Goal: Task Accomplishment & Management: Use online tool/utility

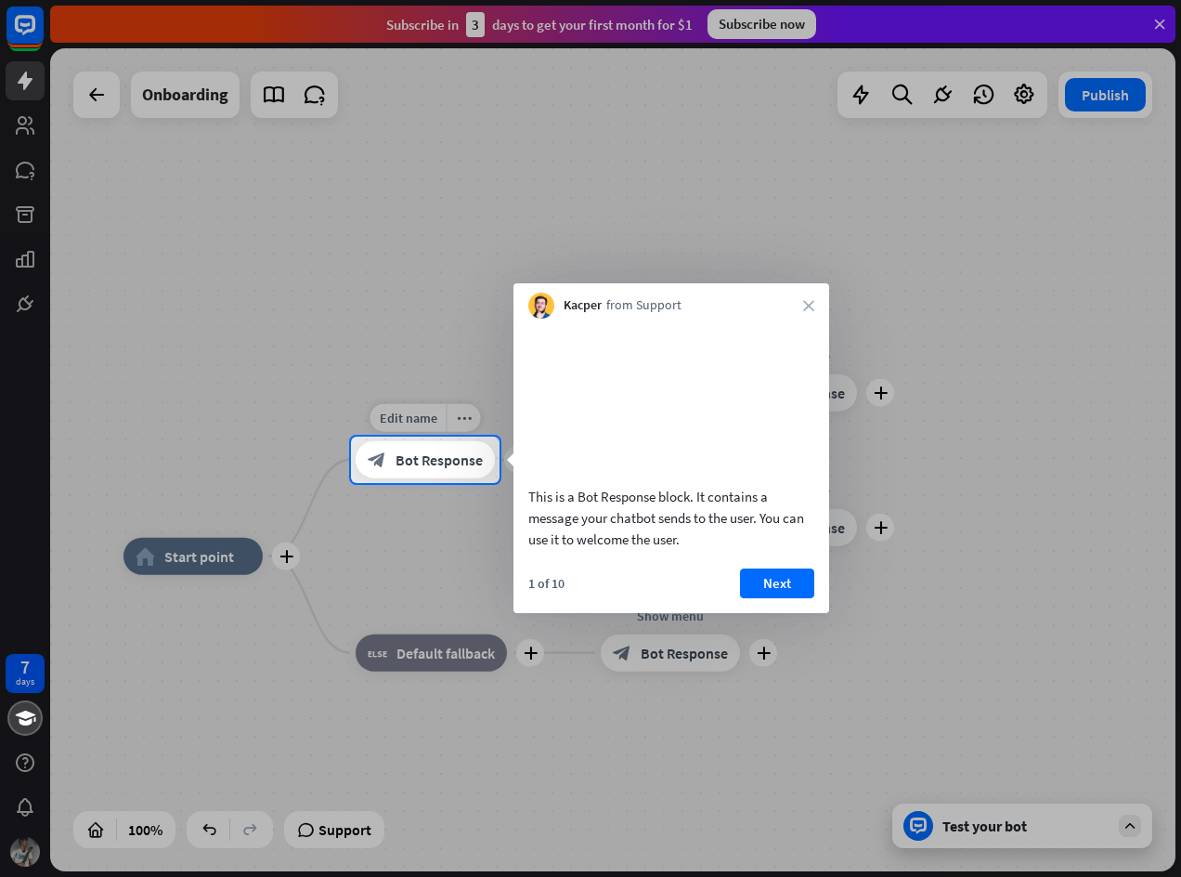
click at [391, 454] on div "block_bot_response Bot Response" at bounding box center [425, 459] width 139 height 37
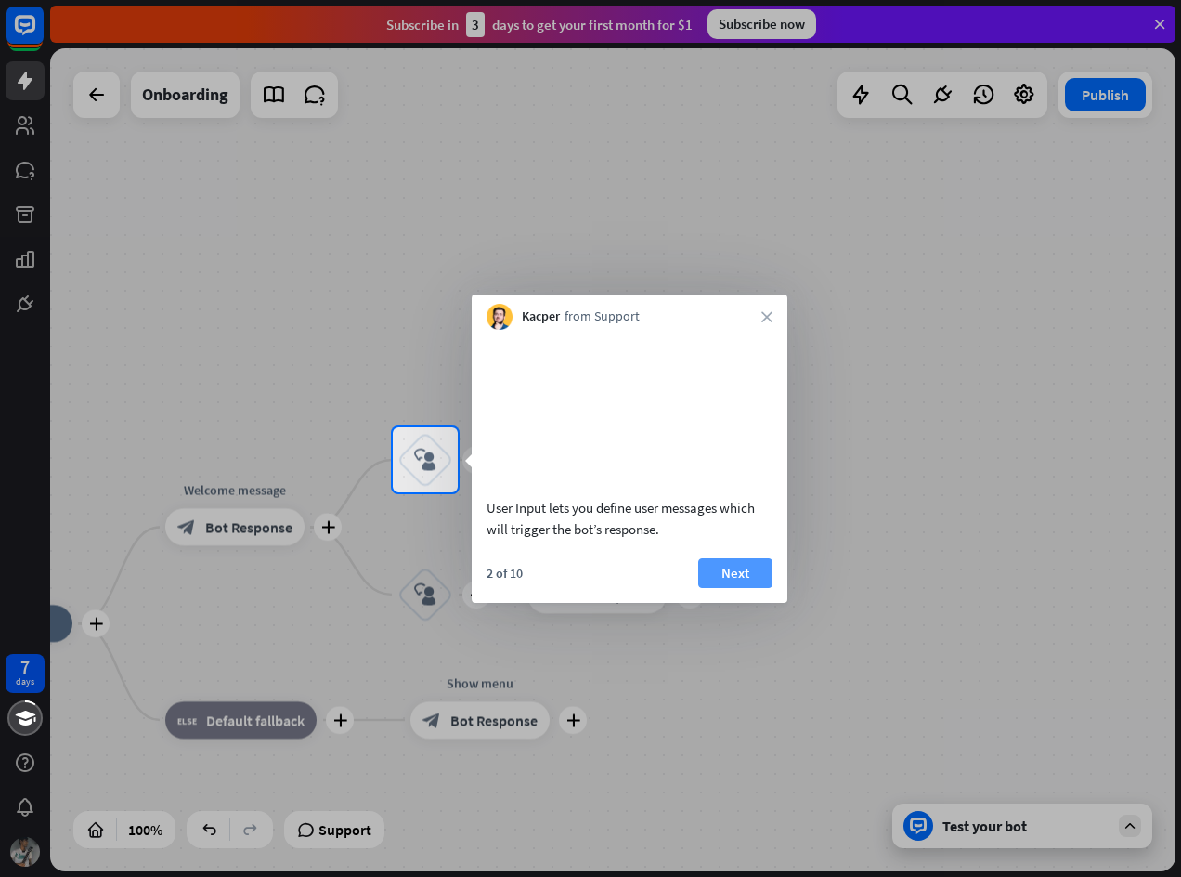
click at [707, 588] on button "Next" at bounding box center [735, 573] width 74 height 30
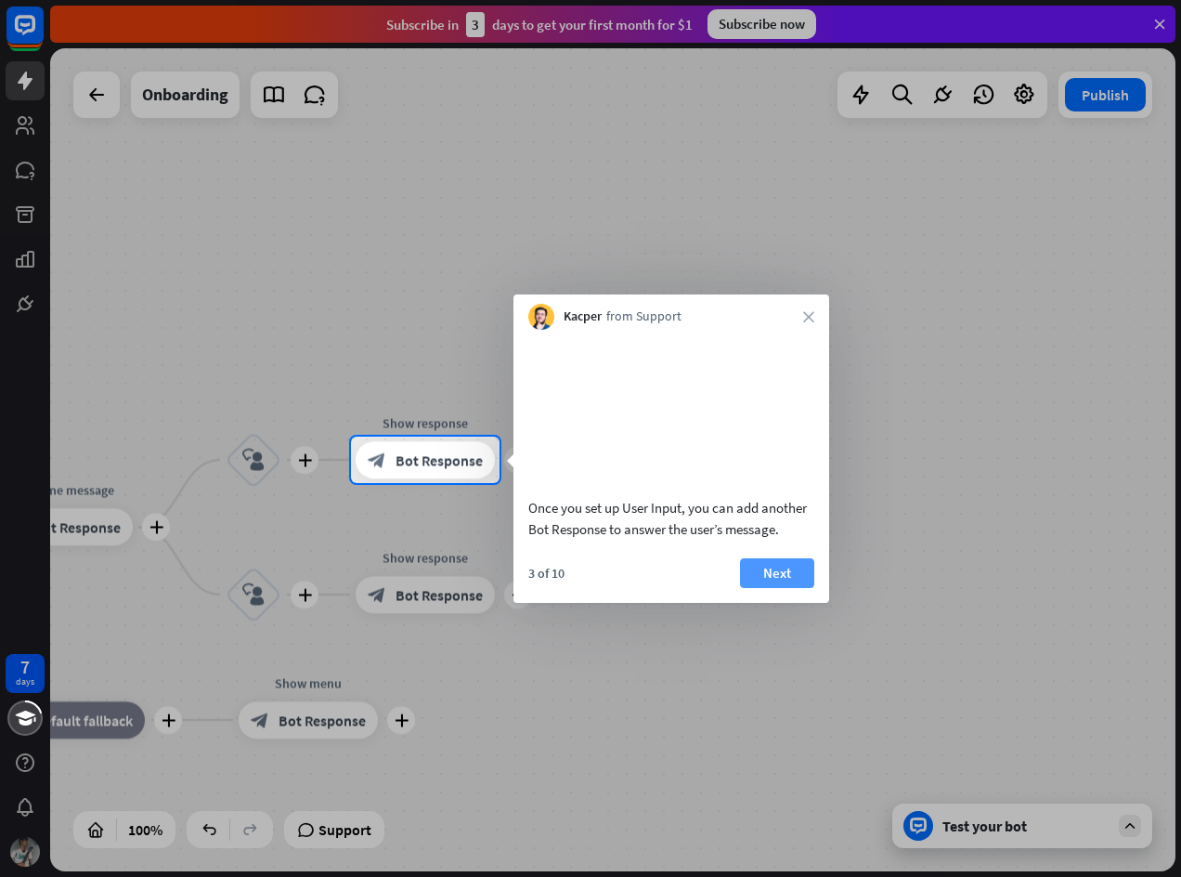
click at [805, 587] on button "Next" at bounding box center [777, 573] width 74 height 30
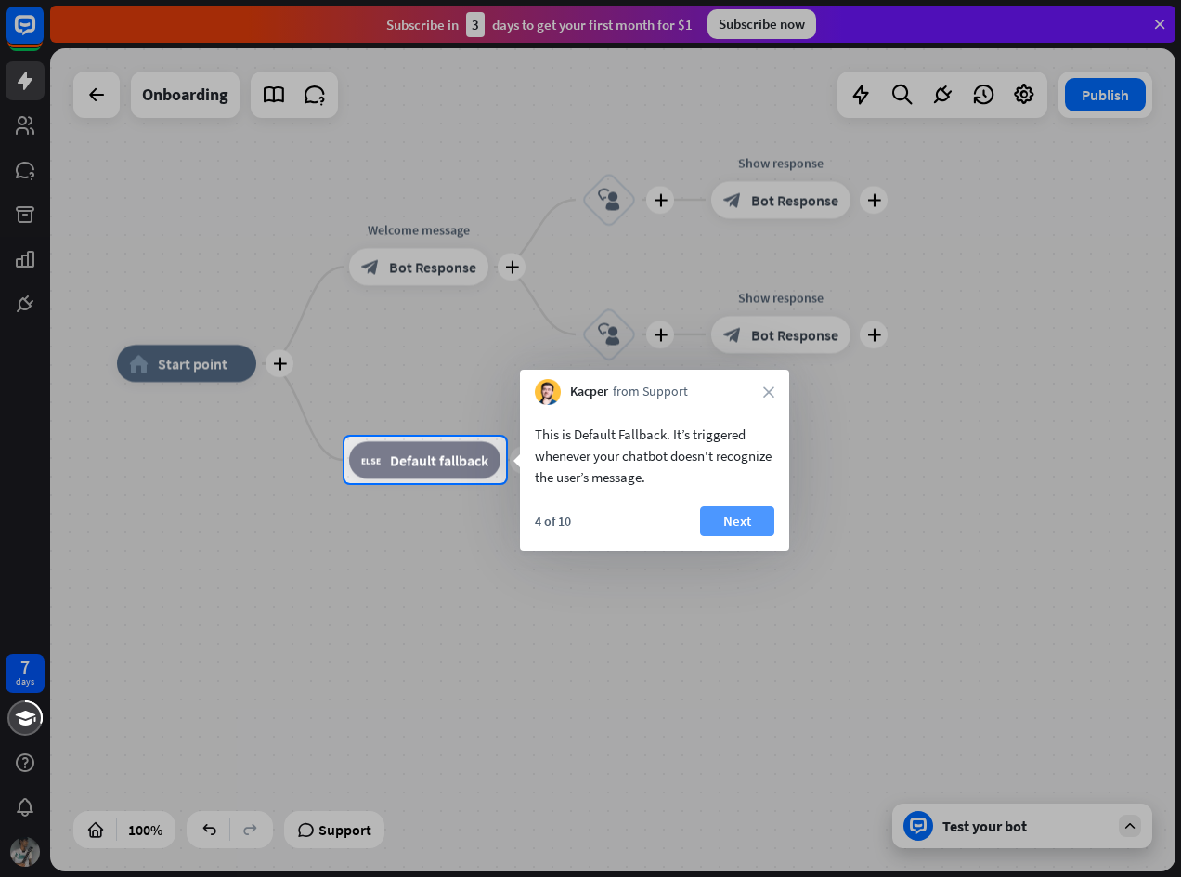
click at [753, 519] on button "Next" at bounding box center [737, 521] width 74 height 30
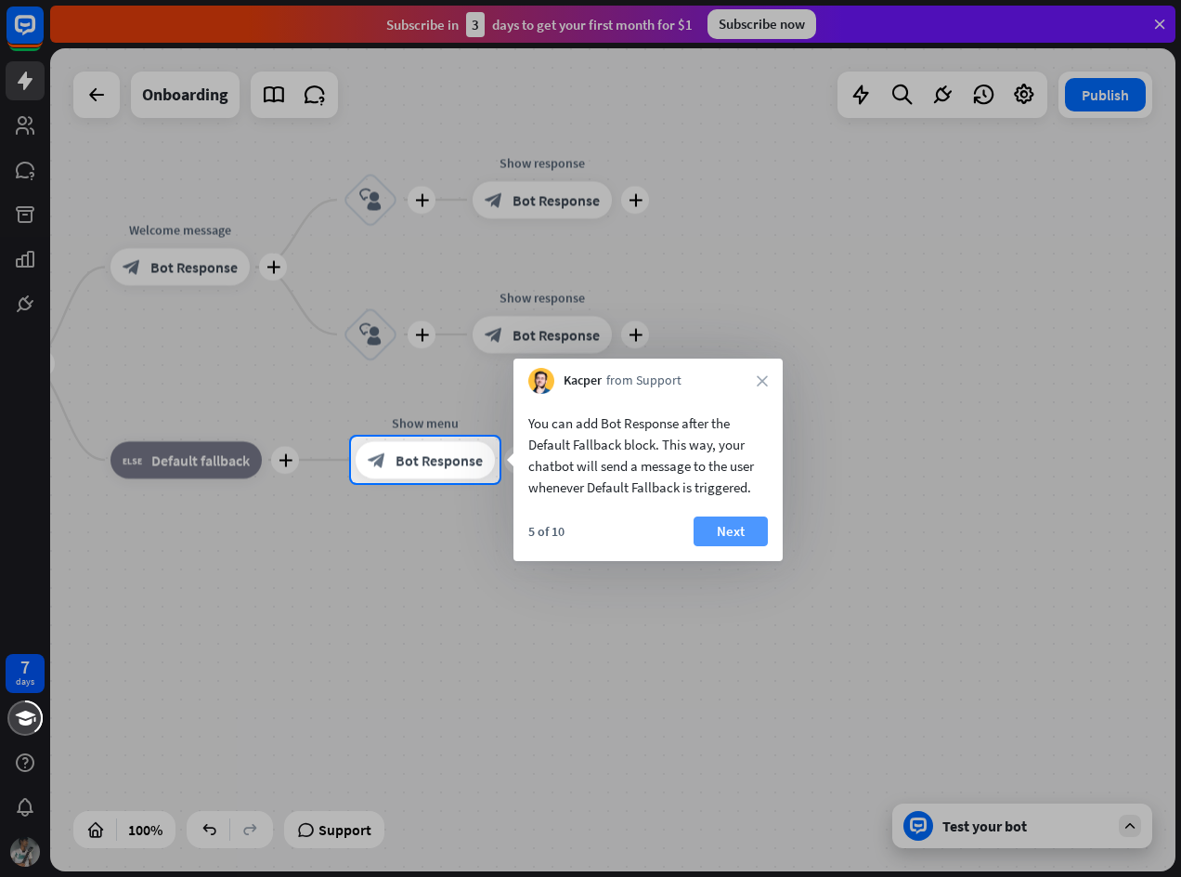
click at [746, 537] on button "Next" at bounding box center [731, 531] width 74 height 30
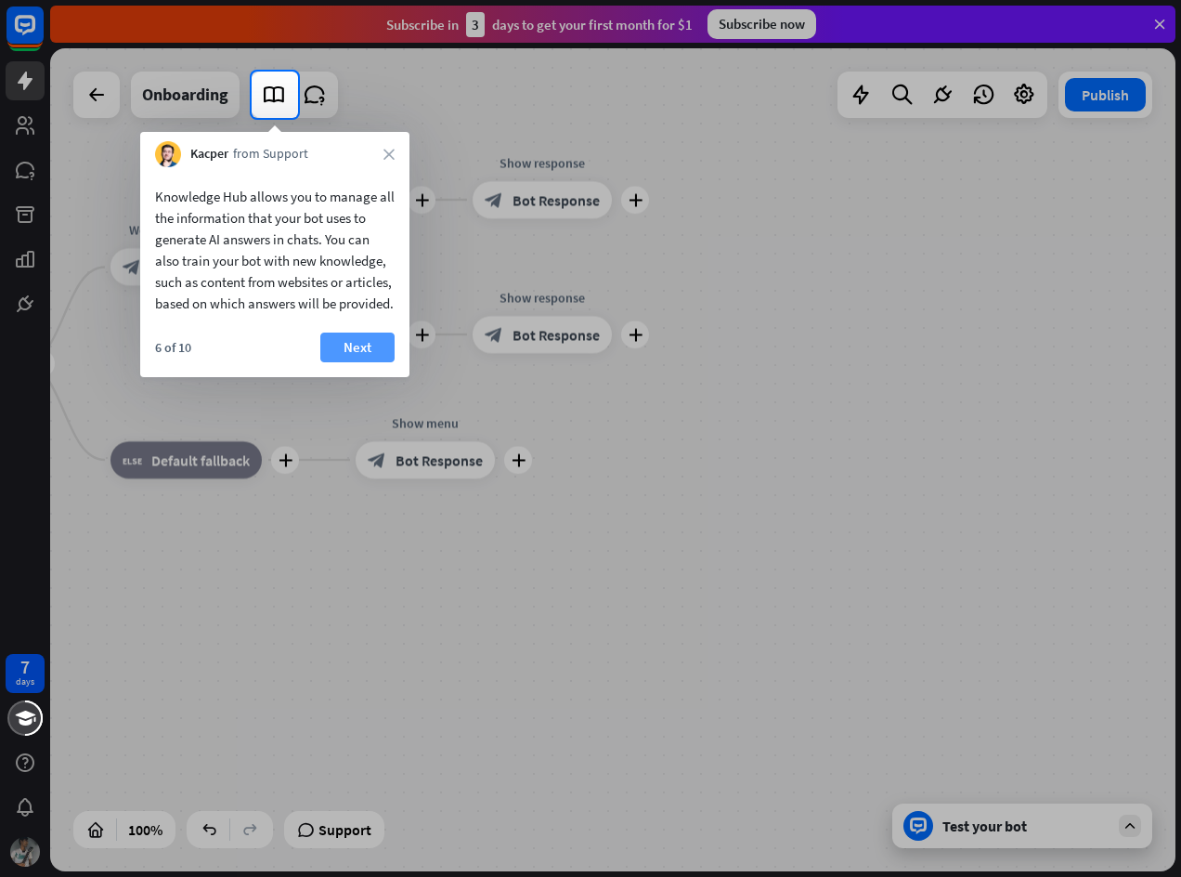
click at [378, 362] on button "Next" at bounding box center [357, 347] width 74 height 30
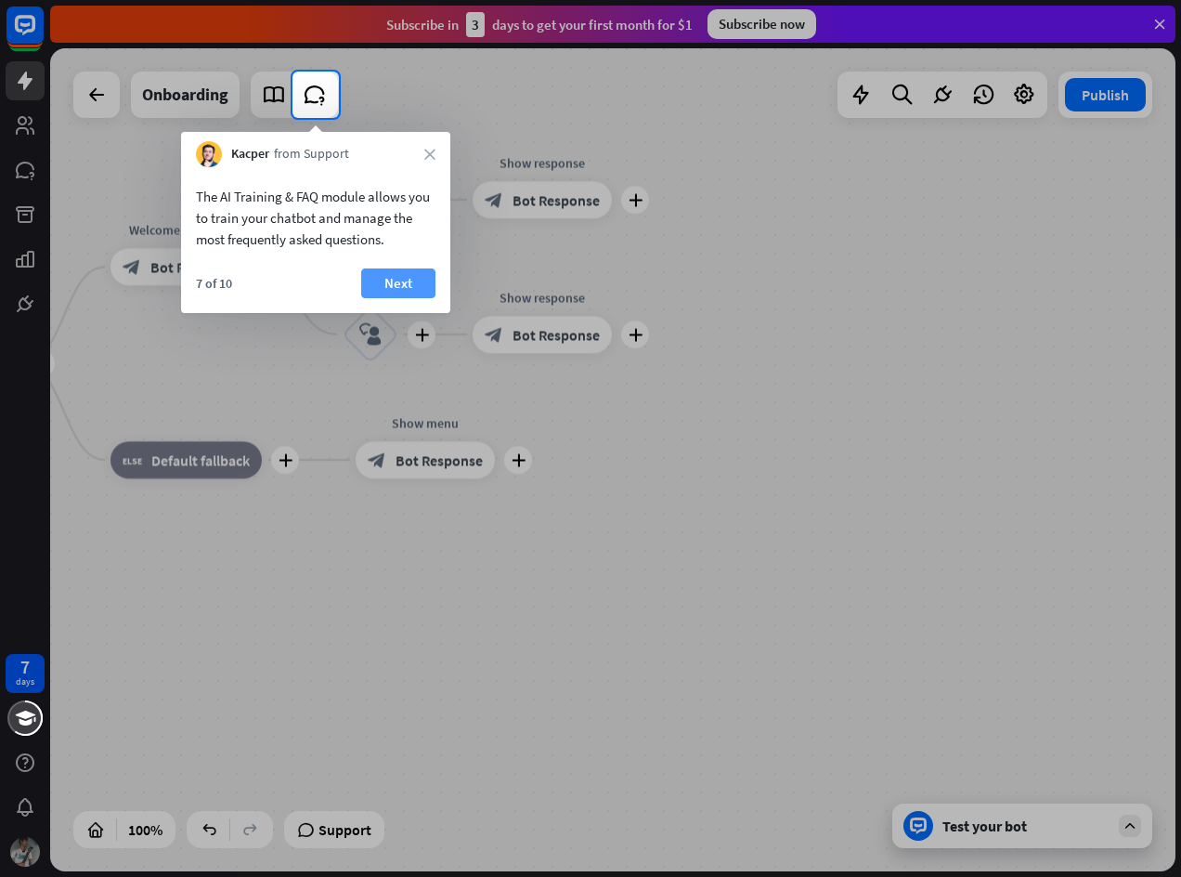
click at [381, 281] on button "Next" at bounding box center [398, 283] width 74 height 30
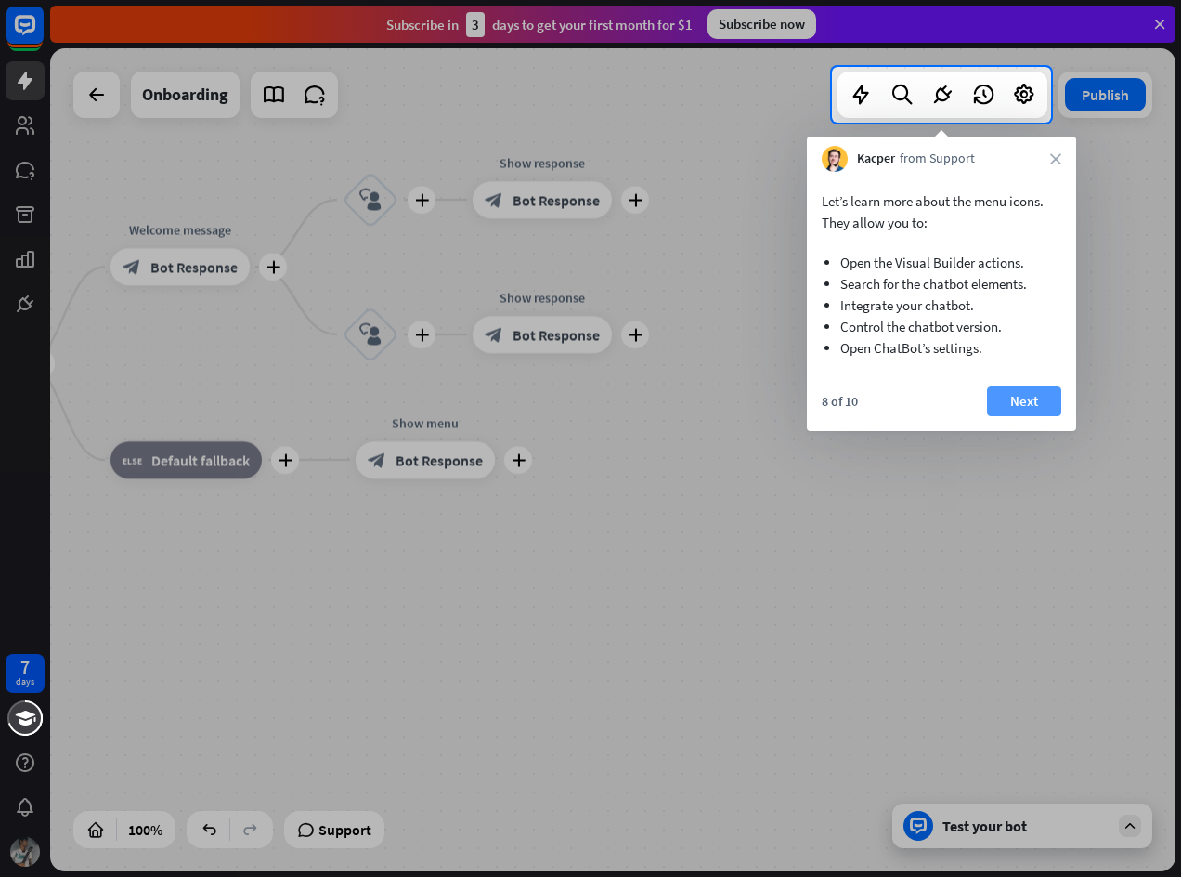
click at [992, 399] on button "Next" at bounding box center [1024, 401] width 74 height 30
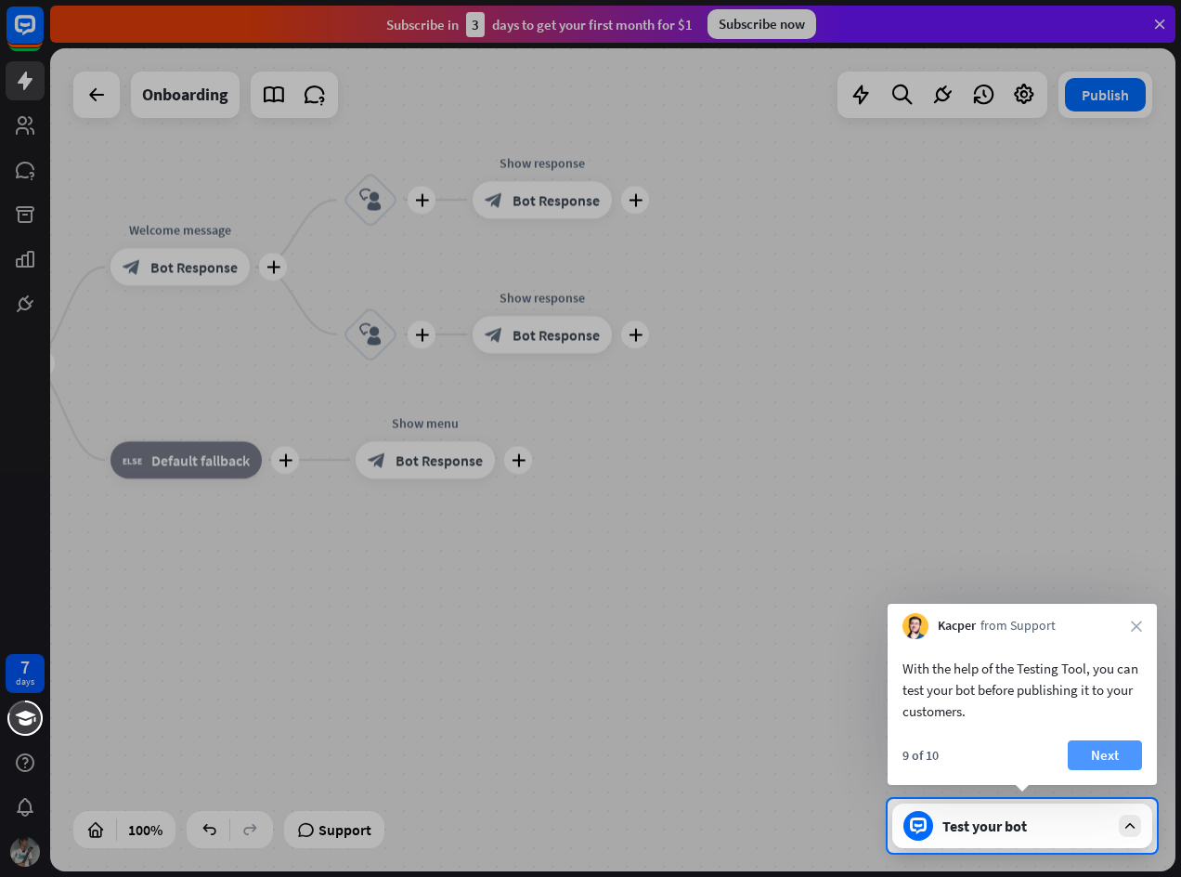
click at [1113, 756] on button "Next" at bounding box center [1105, 755] width 74 height 30
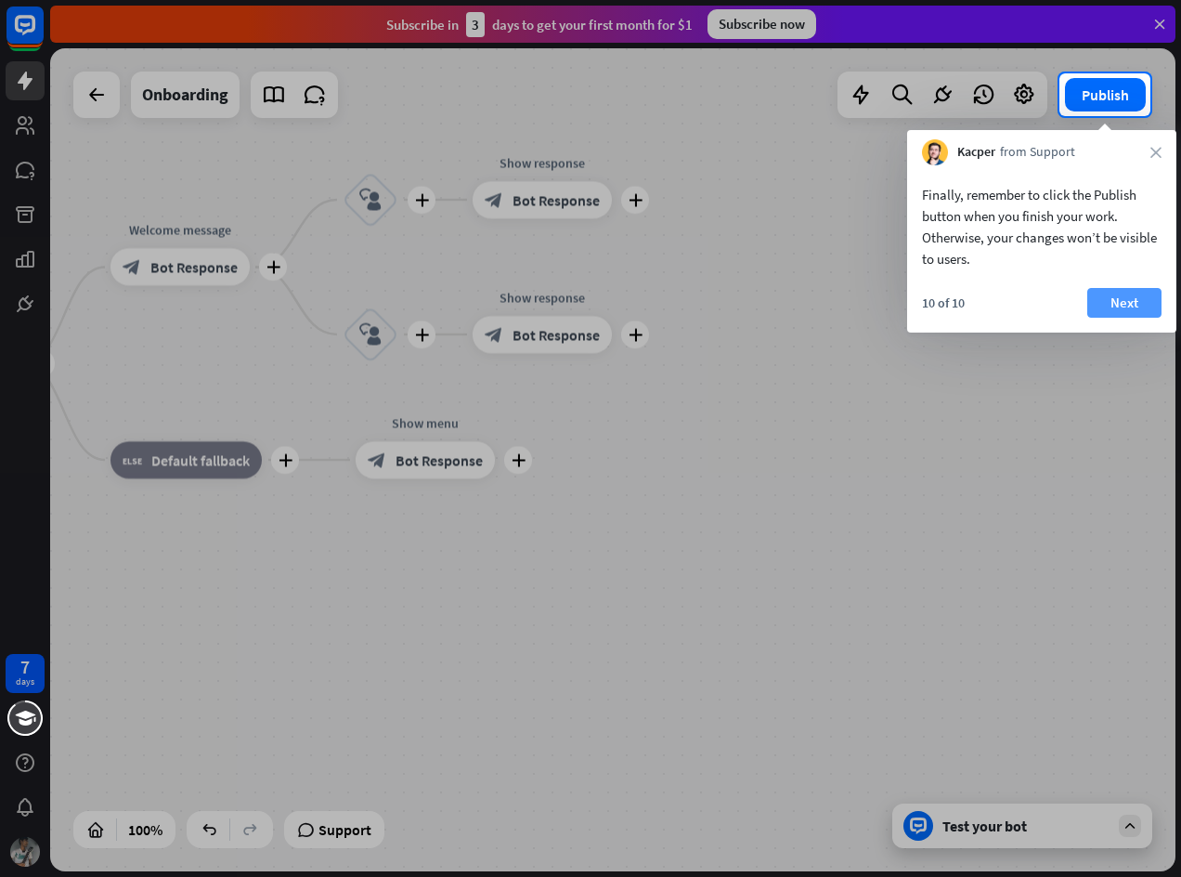
click at [1126, 295] on button "Next" at bounding box center [1124, 303] width 74 height 30
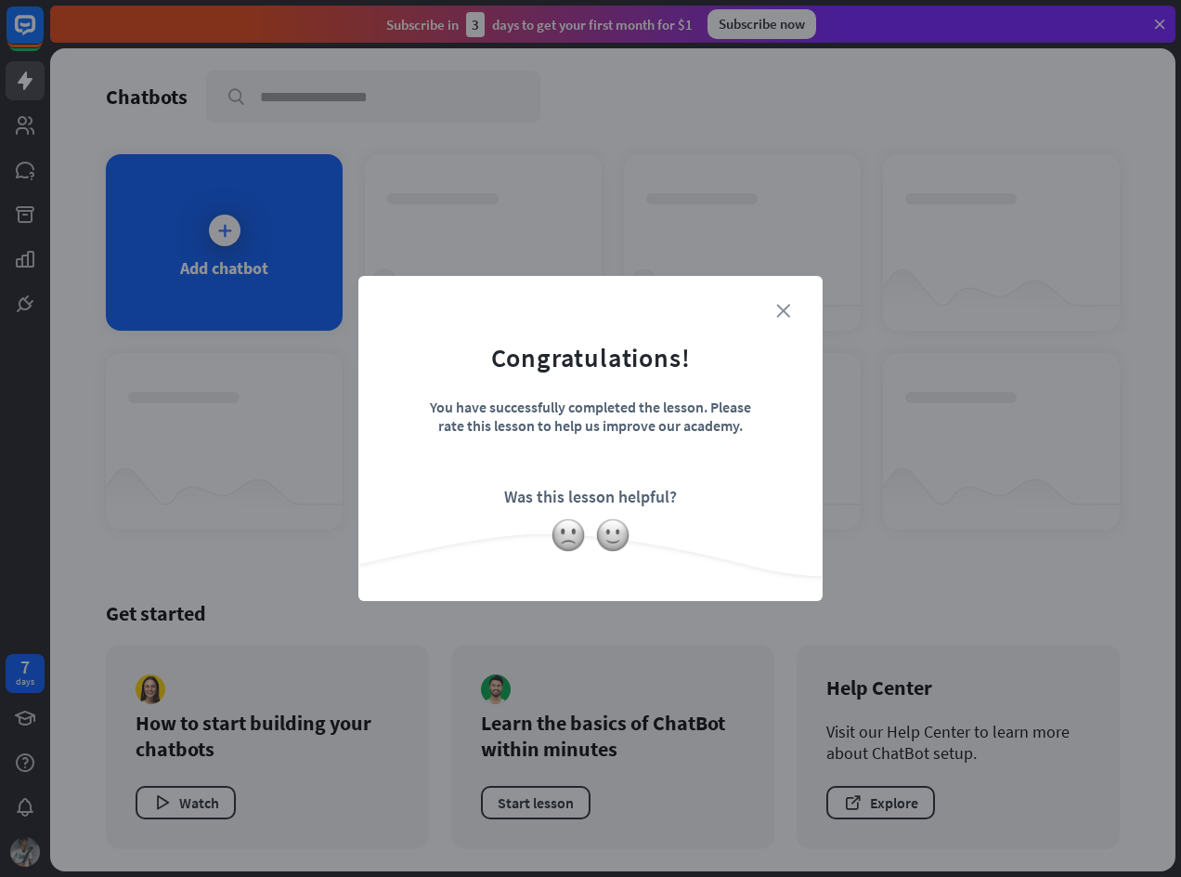
click at [780, 308] on icon "close" at bounding box center [783, 311] width 14 height 14
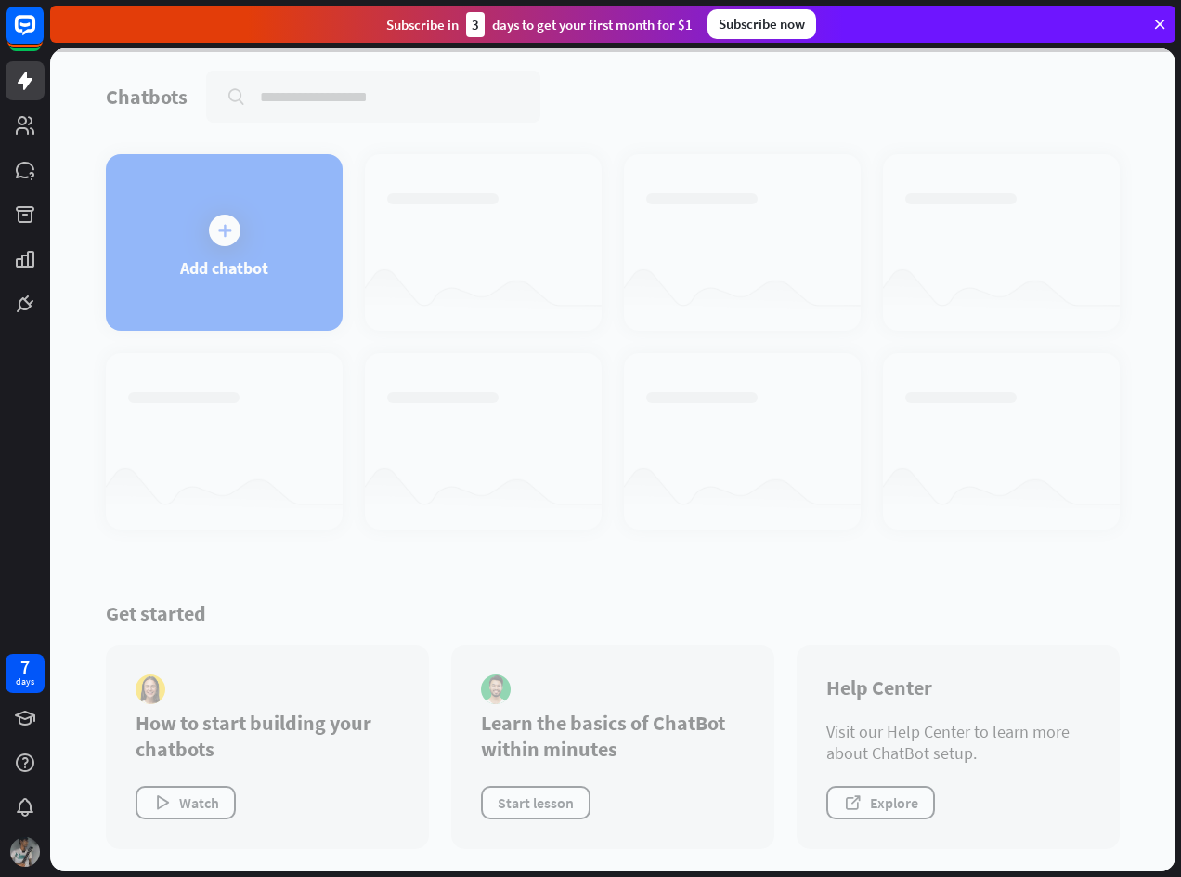
click at [293, 302] on div at bounding box center [613, 459] width 1126 height 823
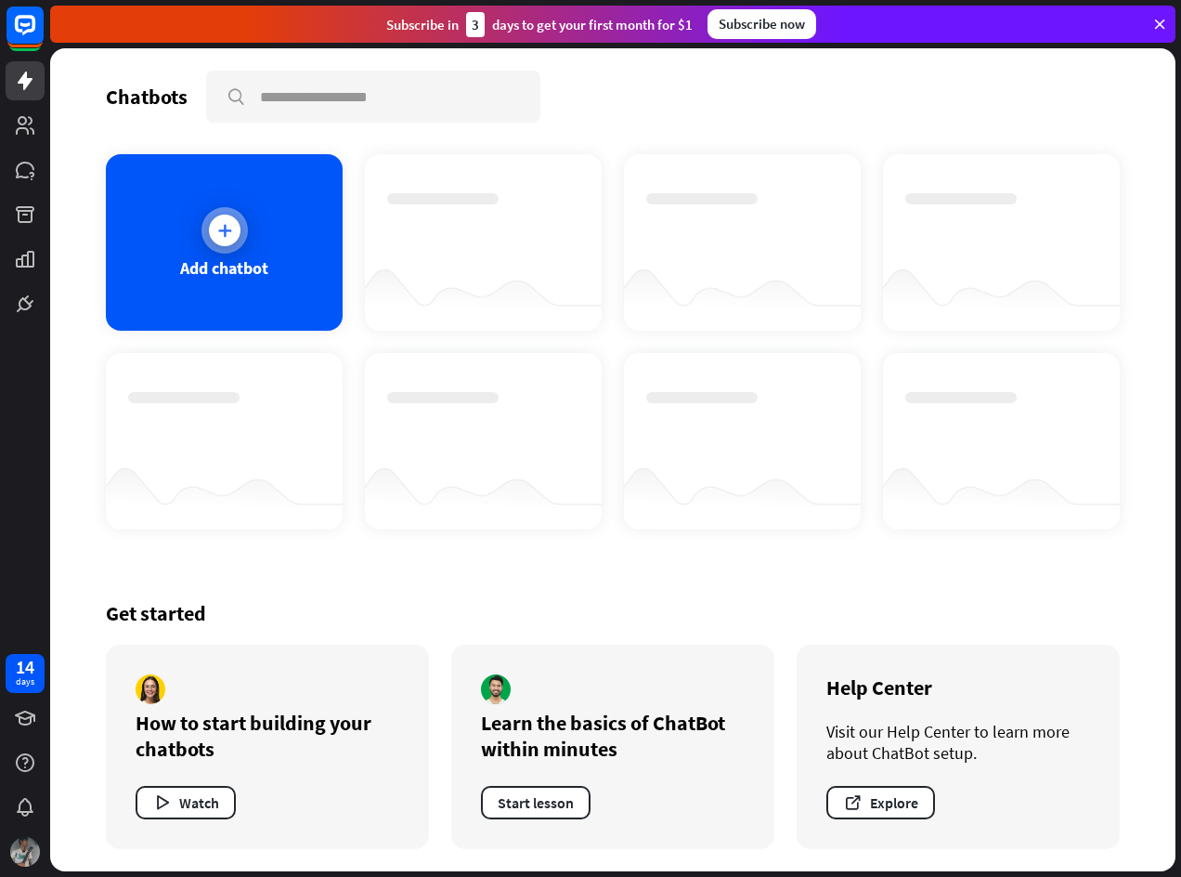
click at [241, 229] on div at bounding box center [225, 230] width 46 height 46
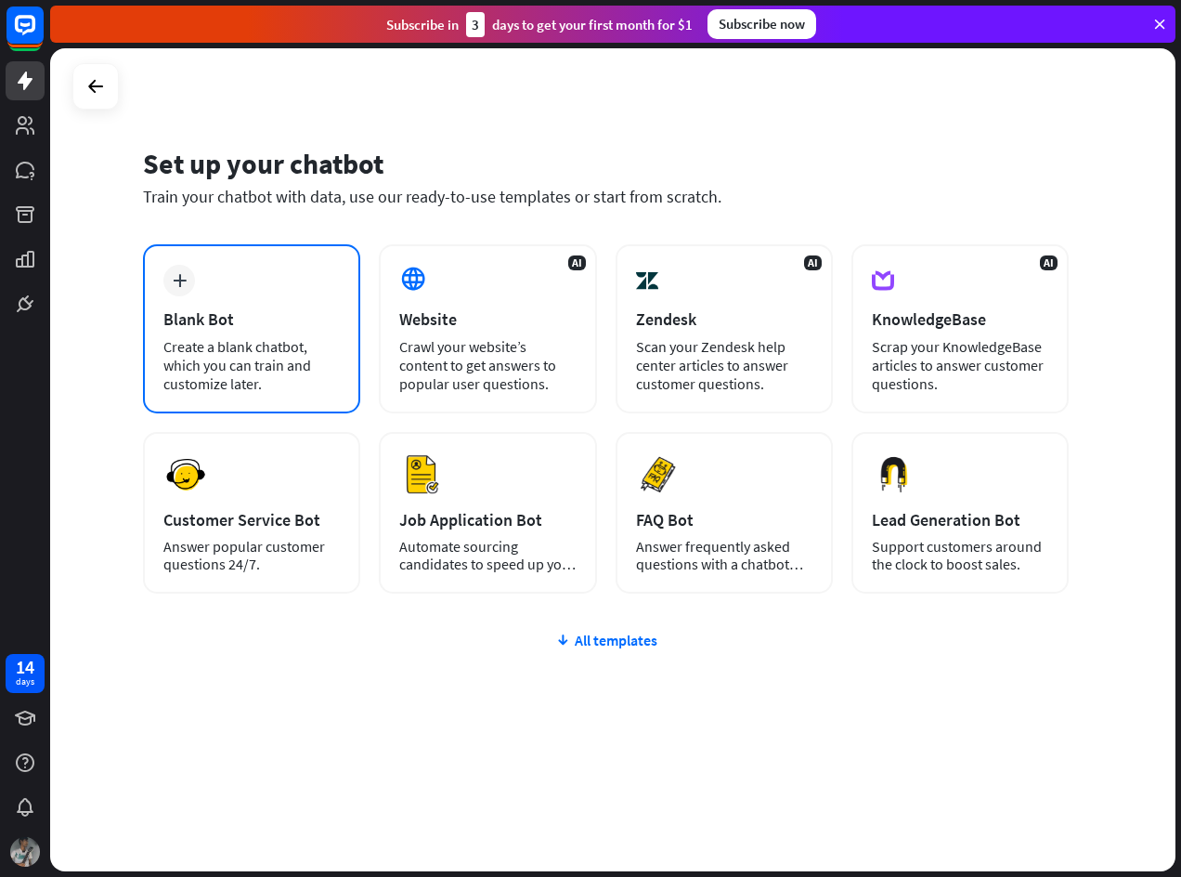
click at [192, 318] on div "Blank Bot" at bounding box center [251, 318] width 176 height 21
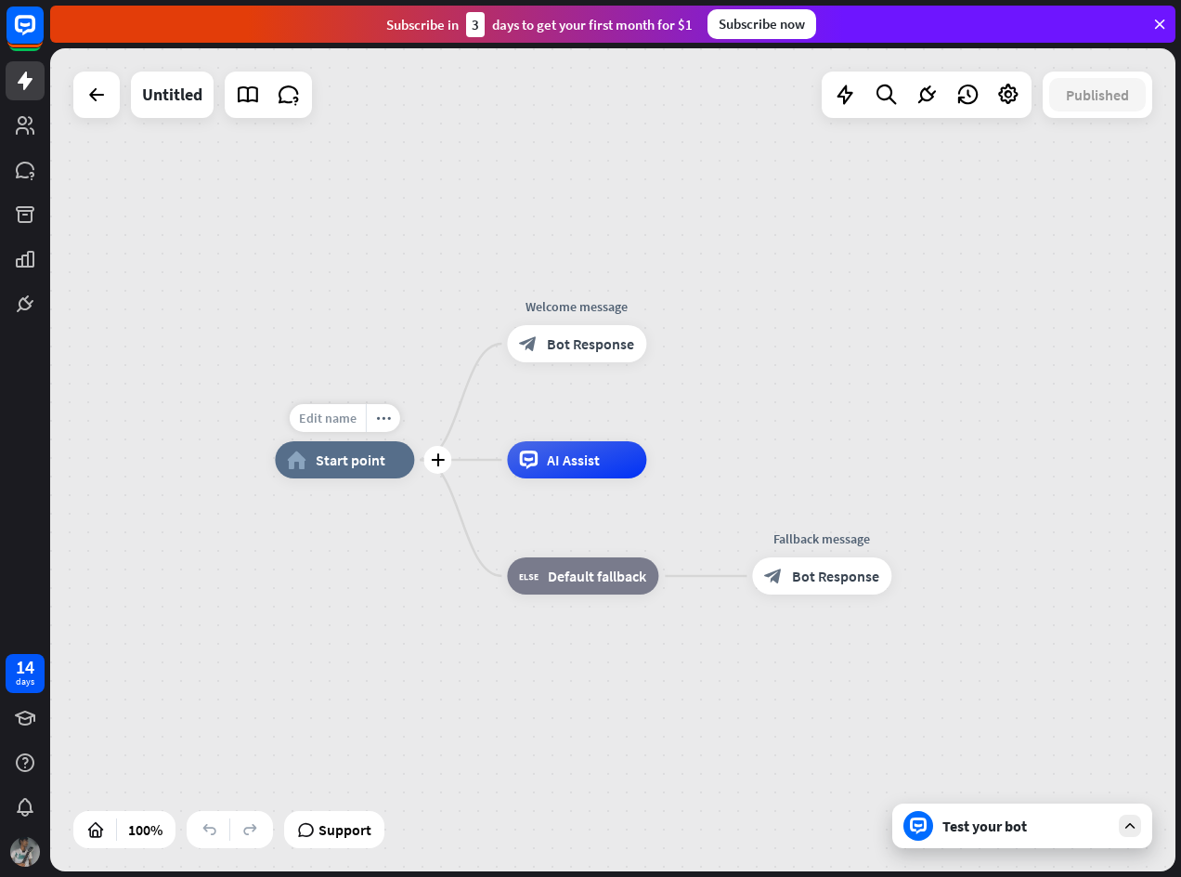
click at [352, 416] on span "Edit name" at bounding box center [328, 418] width 58 height 17
click at [388, 417] on input "text" at bounding box center [345, 419] width 130 height 26
click at [356, 417] on span "Edit name" at bounding box center [328, 418] width 58 height 17
type input "******"
click at [584, 339] on div "****** home_2 Start point Edit name more_horiz plus Welcome message block_bot_r…" at bounding box center [613, 459] width 1126 height 823
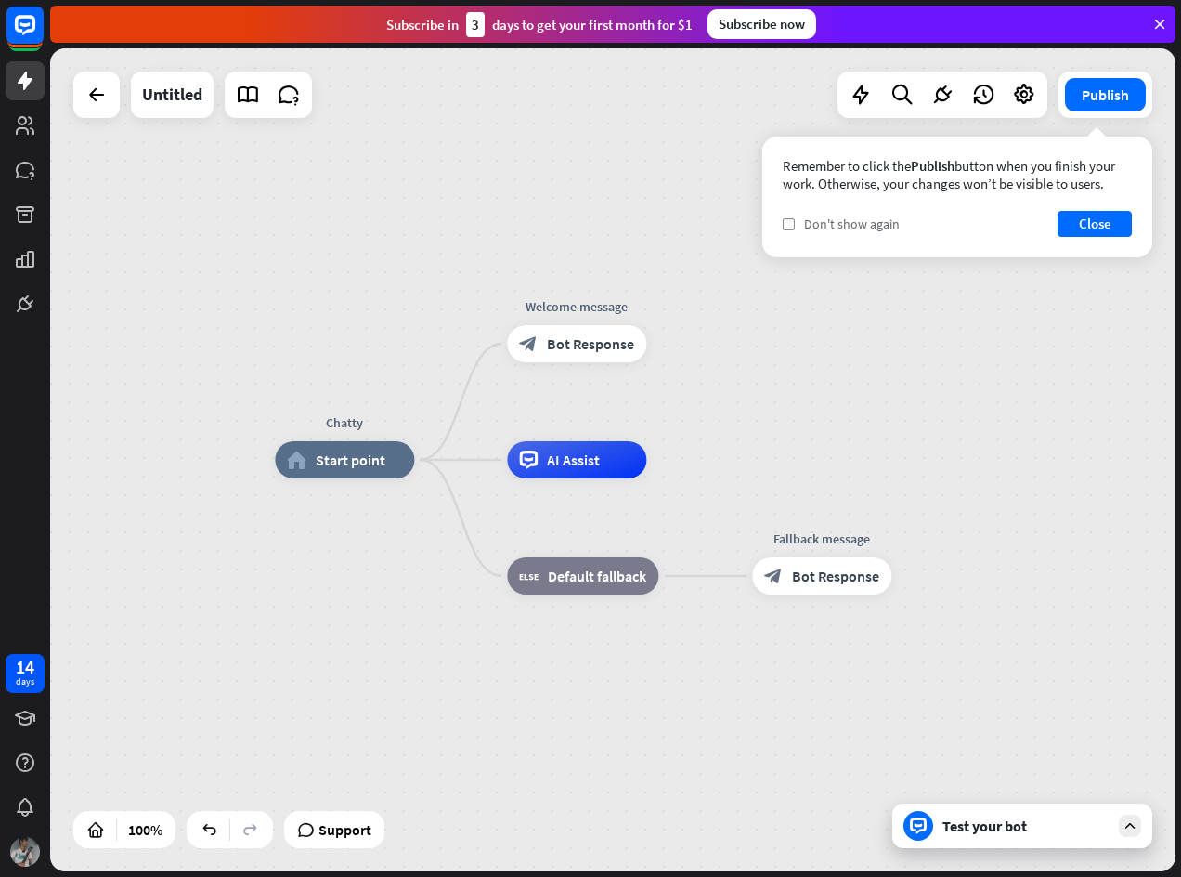
click at [828, 227] on span "Don't show again" at bounding box center [852, 223] width 96 height 17
click at [872, 218] on span "Don't show again" at bounding box center [852, 223] width 96 height 17
drag, startPoint x: 878, startPoint y: 219, endPoint x: 1006, endPoint y: 235, distance: 129.1
click at [1086, 221] on button "Close" at bounding box center [1095, 224] width 74 height 26
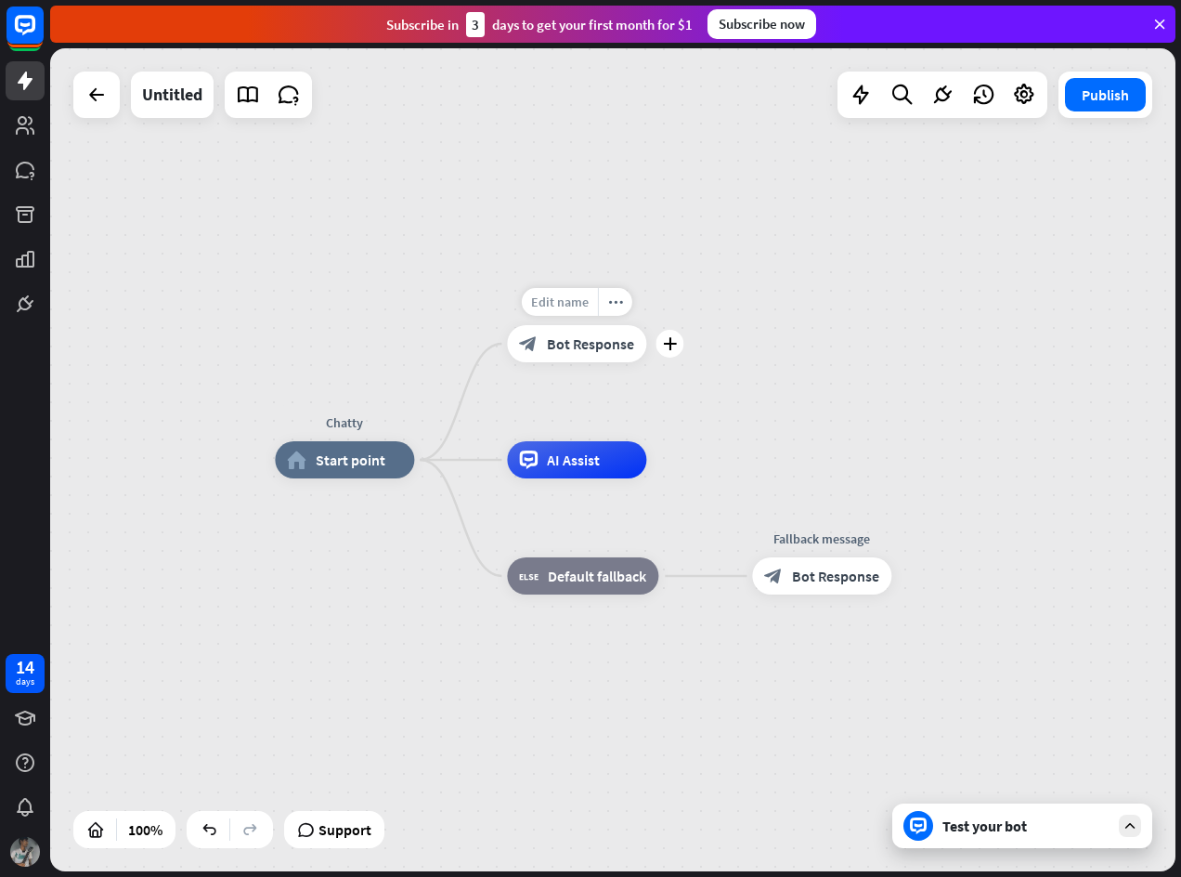
click at [582, 295] on span "Edit name" at bounding box center [560, 301] width 58 height 17
type input "*"
type input "**********"
click at [581, 300] on span "Edit name" at bounding box center [560, 301] width 58 height 17
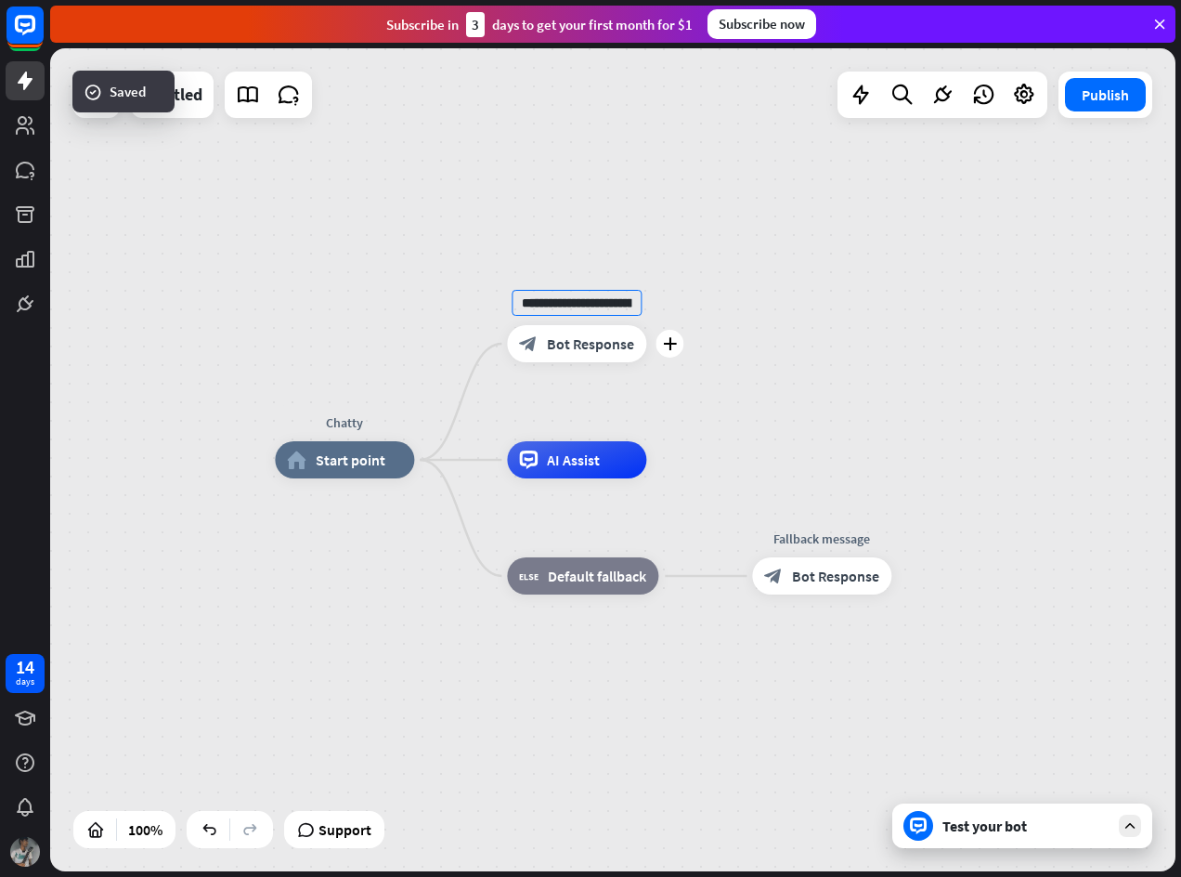
scroll to position [0, 384]
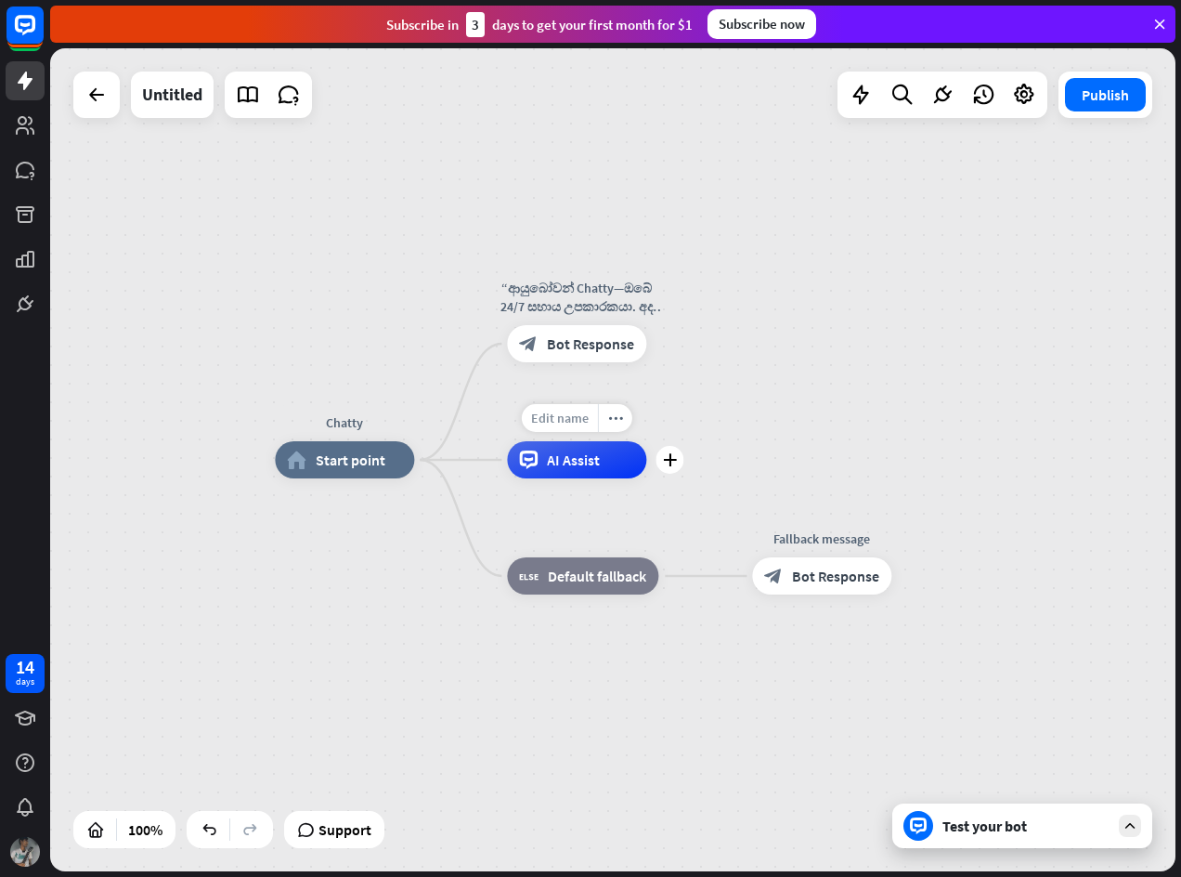
click at [573, 418] on span "Edit name" at bounding box center [560, 418] width 58 height 17
click at [696, 402] on div "Chatty home_2 Start point “ආයුබෝවන් Chatty—ඔබේ 24/7 සහාය උපකාරකයා. අද ඔබට මොන ක…" at bounding box center [613, 459] width 1126 height 823
click at [668, 460] on icon "plus" at bounding box center [670, 459] width 14 height 13
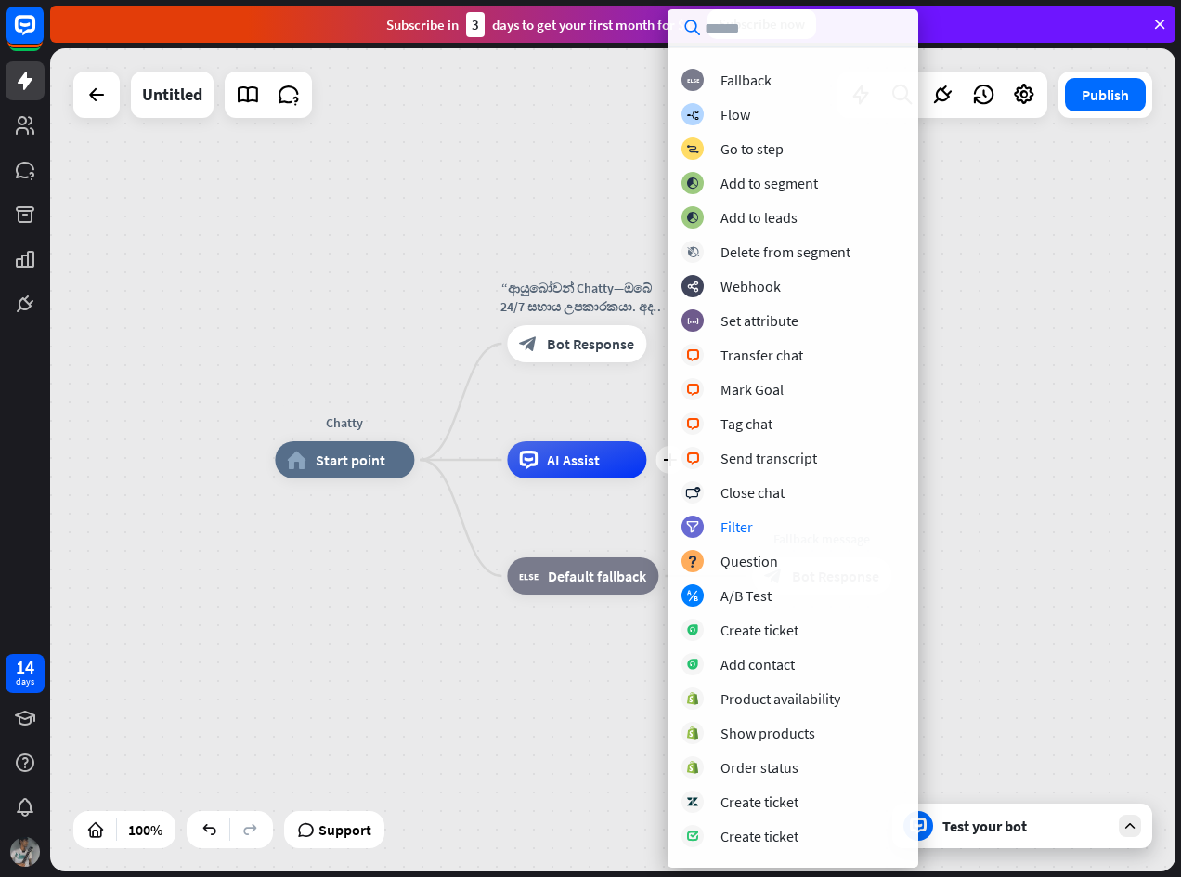
scroll to position [31, 0]
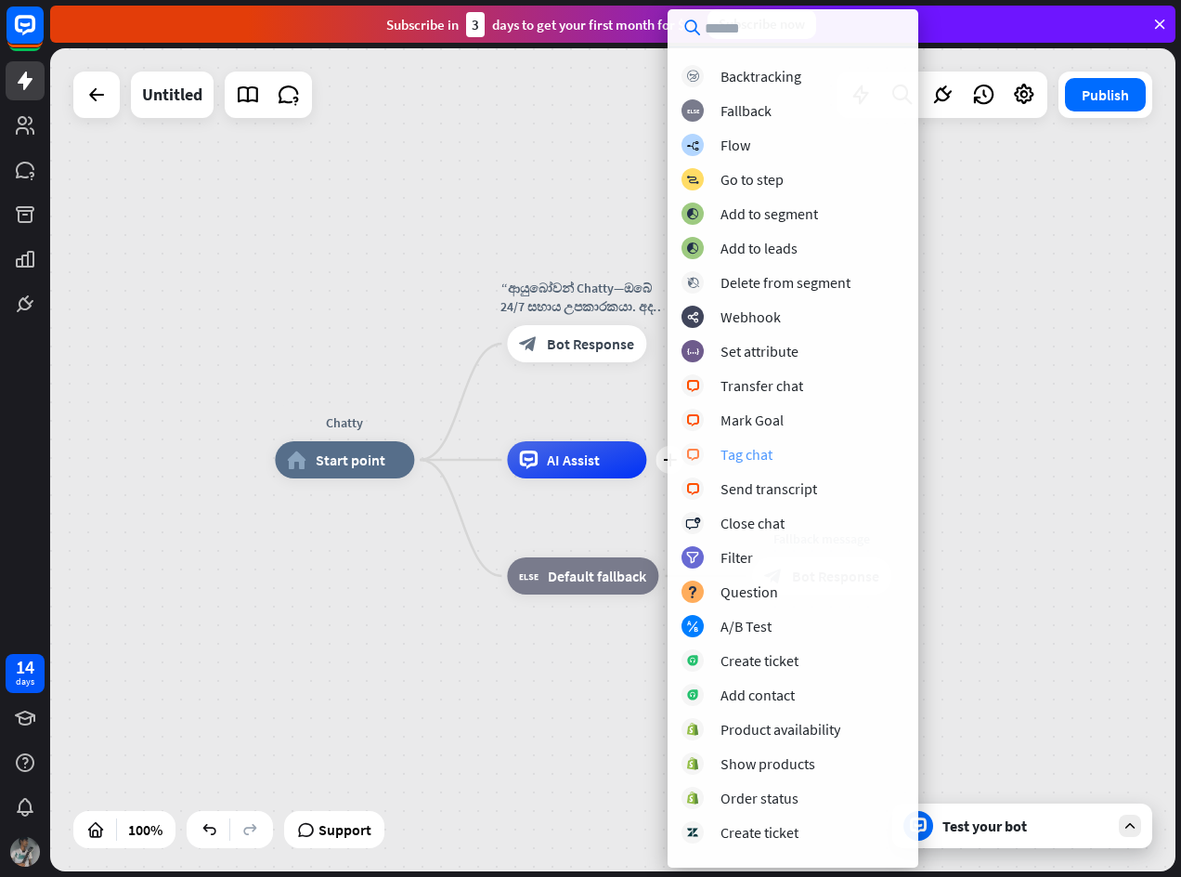
click at [742, 452] on div "Tag chat" at bounding box center [747, 454] width 52 height 19
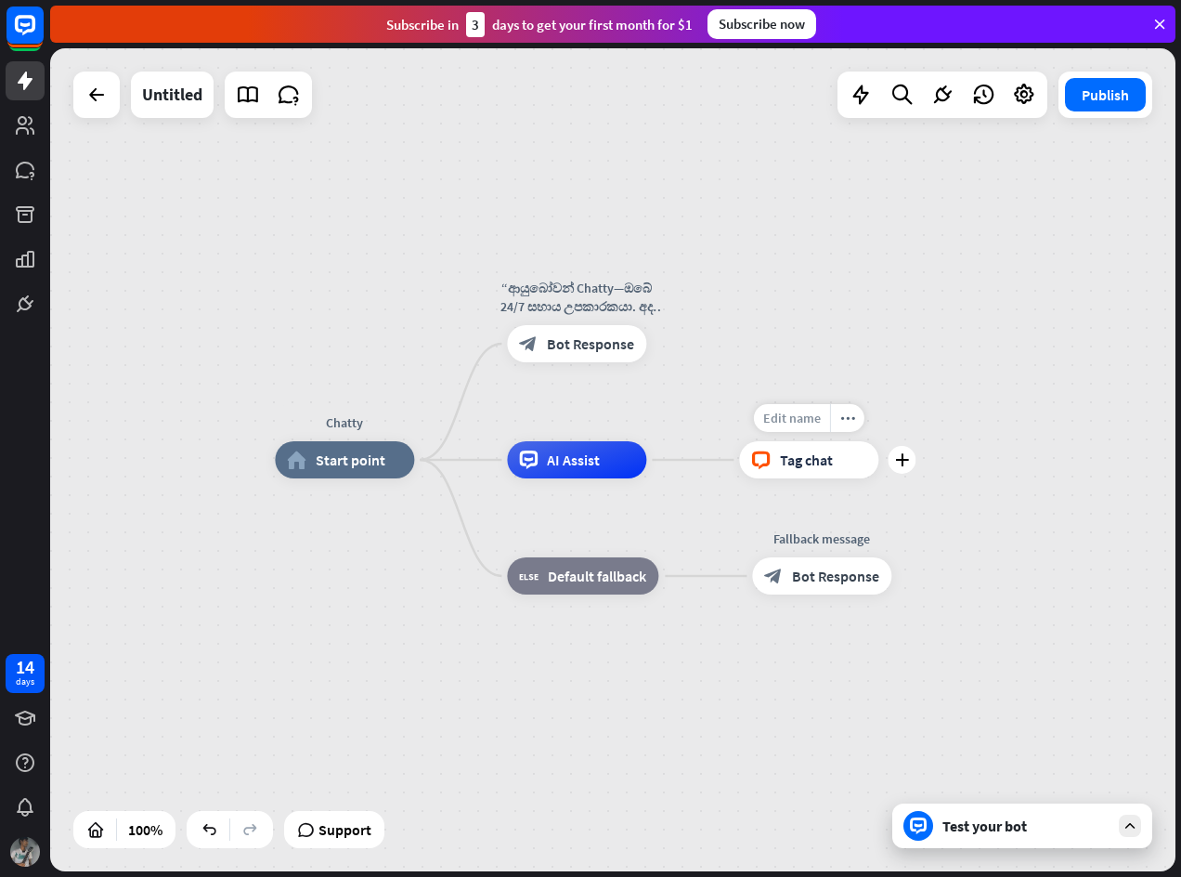
click at [797, 425] on span "Edit name" at bounding box center [792, 418] width 58 height 17
type input "******"
click at [901, 471] on div "plus" at bounding box center [902, 460] width 28 height 28
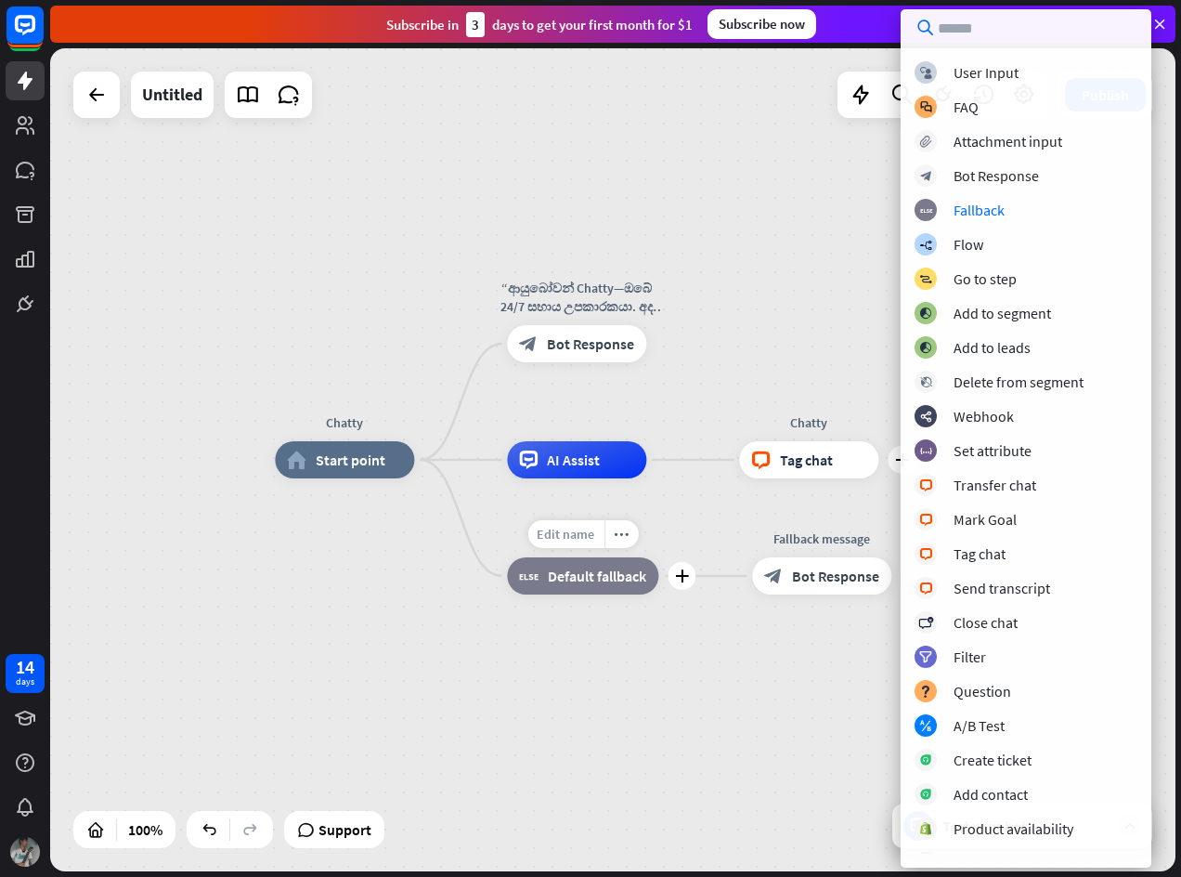
click at [588, 546] on div "Edit name" at bounding box center [565, 534] width 76 height 28
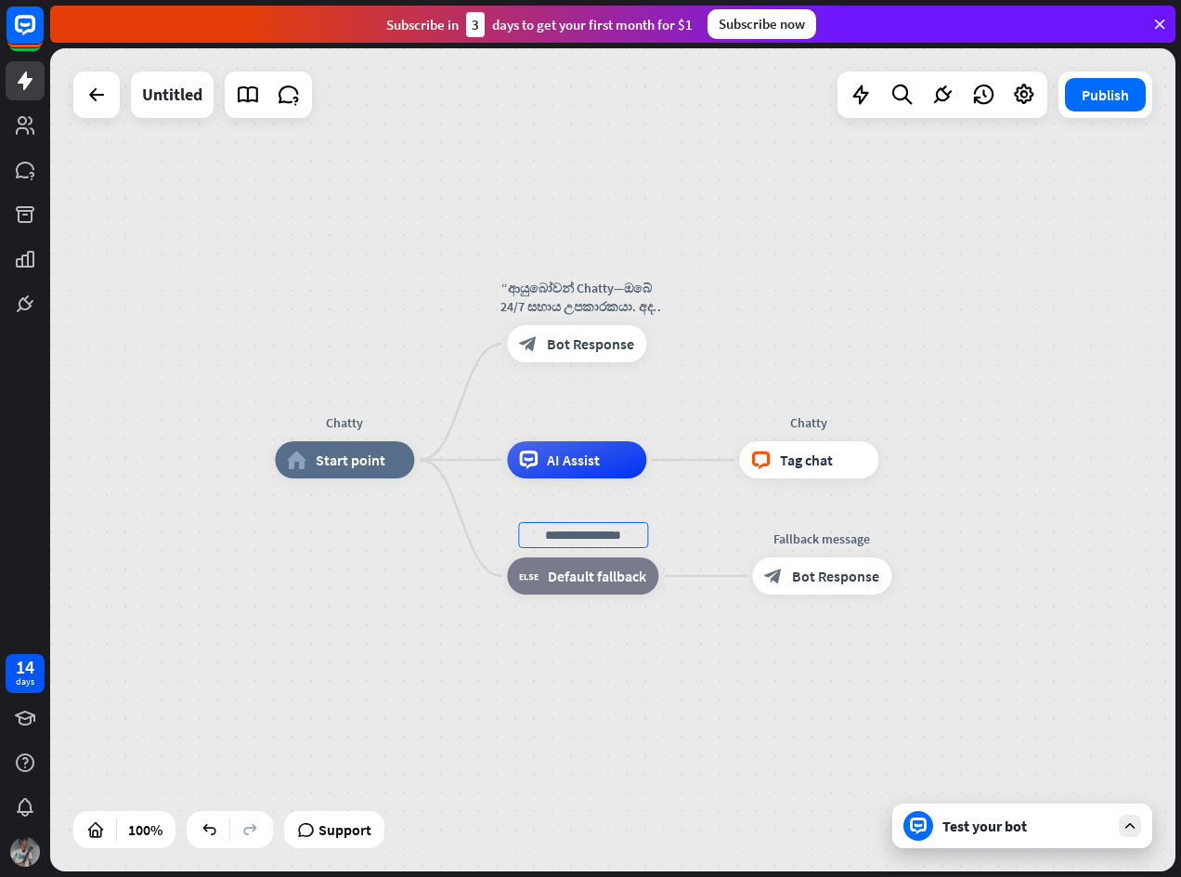
click at [629, 635] on div "Chatty home_2 Start point “ආයුබෝවන් Chatty—ඔබේ 24/7 සහාය උපකාරකයා. අද ඔබට මොන ක…" at bounding box center [838, 871] width 1126 height 823
click at [589, 539] on span "Edit name" at bounding box center [566, 534] width 58 height 17
click at [677, 587] on div "plus" at bounding box center [682, 576] width 28 height 28
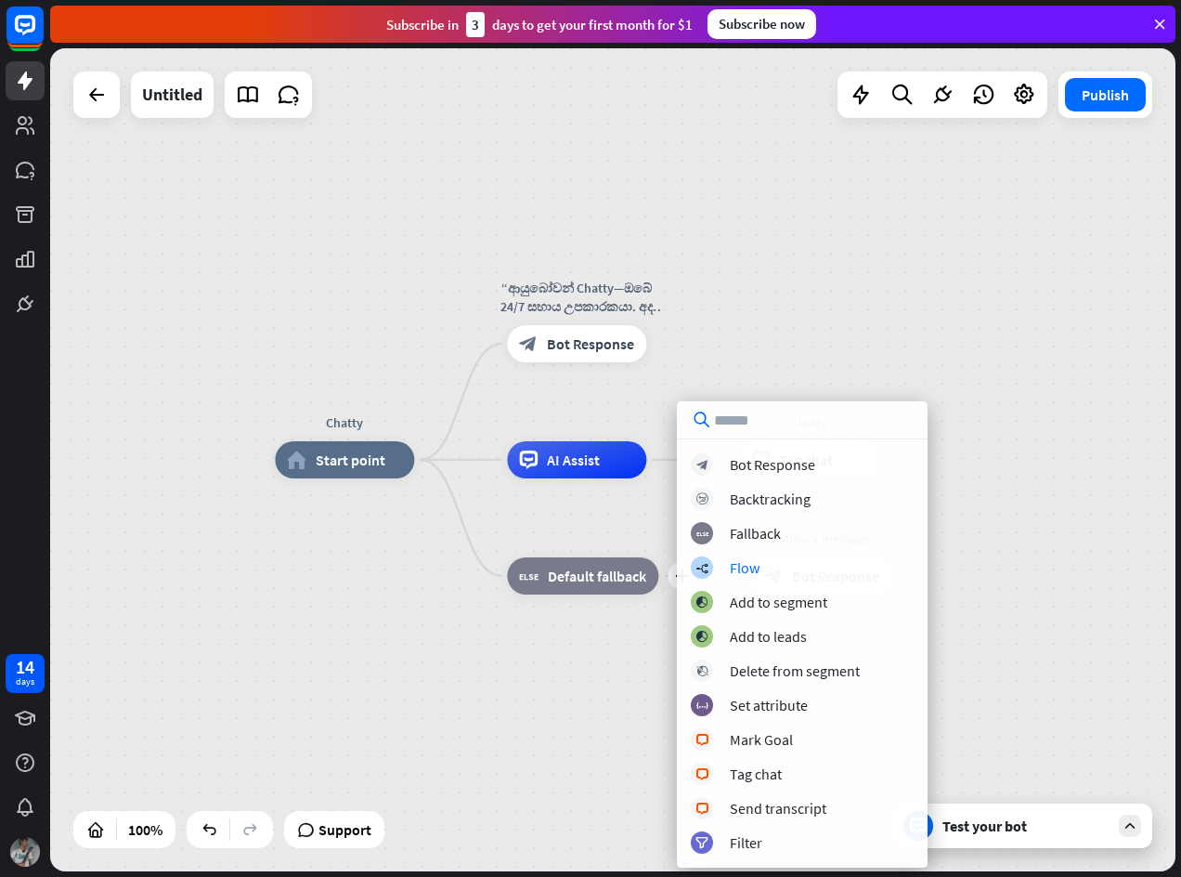
click at [625, 654] on div "Chatty home_2 Start point “ආයුබෝවන් Chatty—ඔබේ 24/7 සහාය උපකාරකයා. අද ඔබට මොන ක…" at bounding box center [838, 871] width 1126 height 823
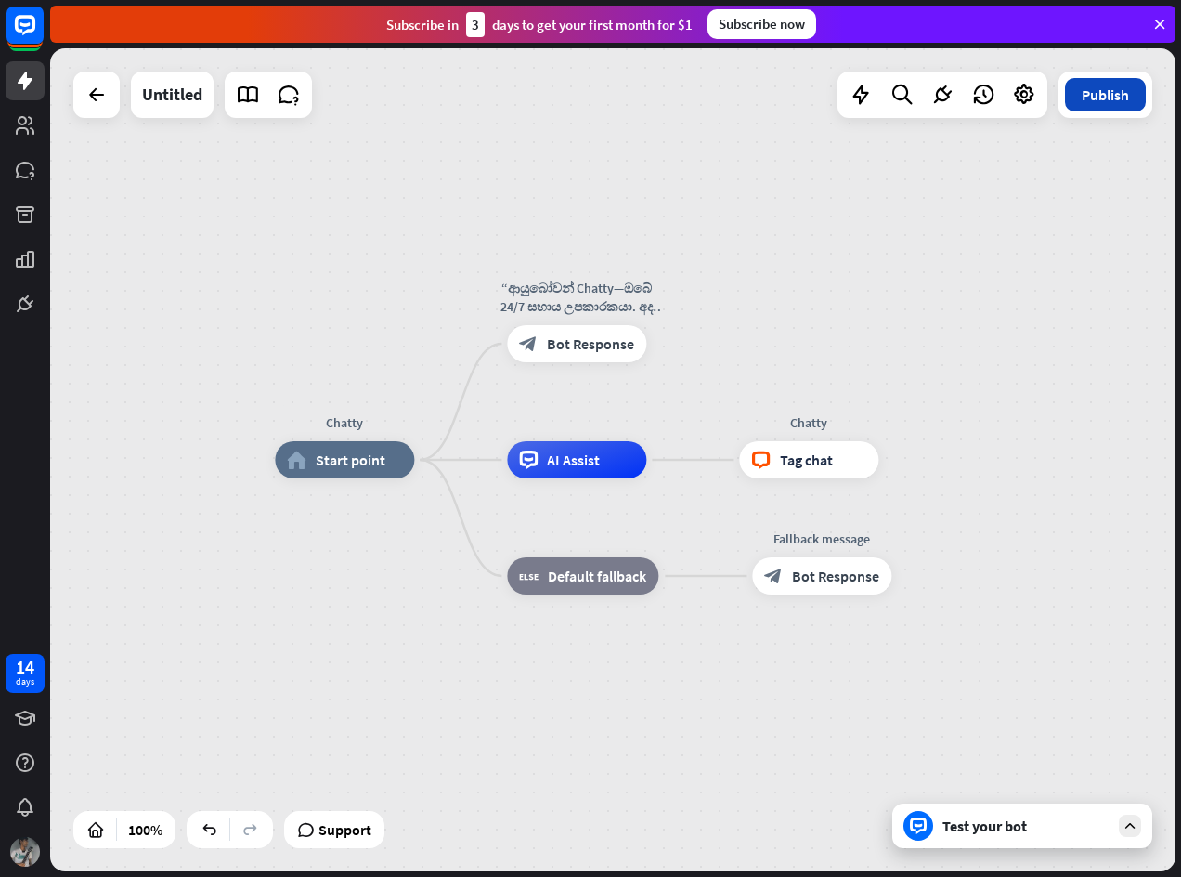
click at [1082, 110] on button "Publish" at bounding box center [1105, 94] width 81 height 33
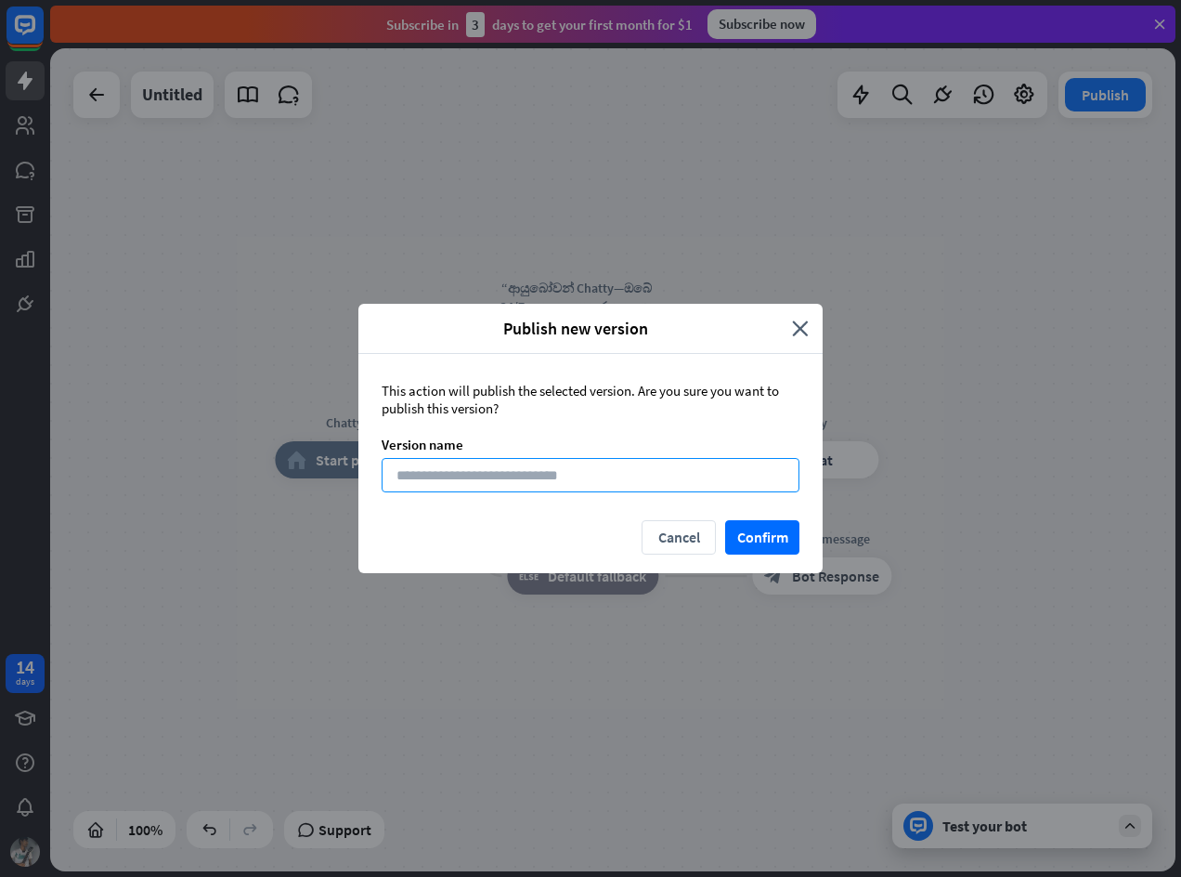
click at [540, 475] on input at bounding box center [591, 475] width 418 height 34
type input "******"
click at [742, 536] on button "Confirm" at bounding box center [762, 537] width 74 height 34
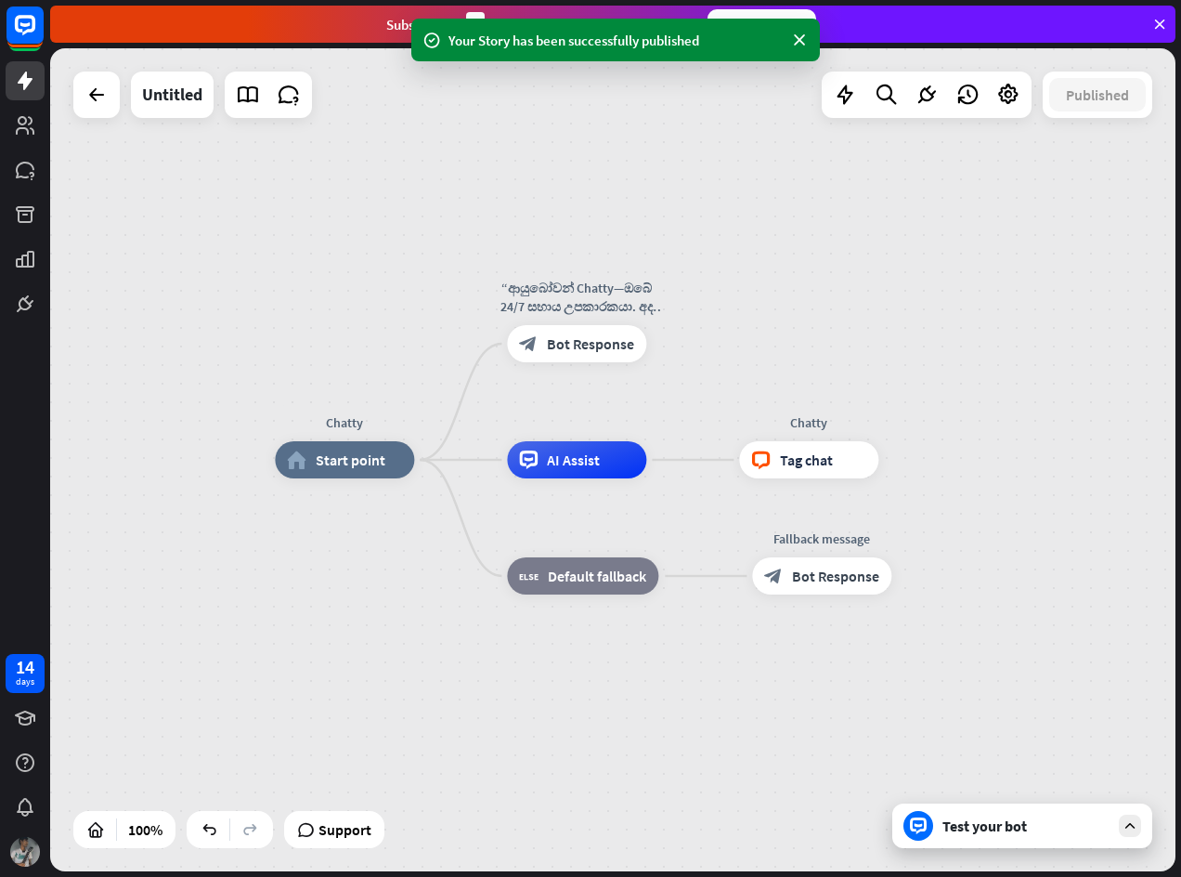
click at [987, 844] on div "Test your bot" at bounding box center [1022, 825] width 260 height 45
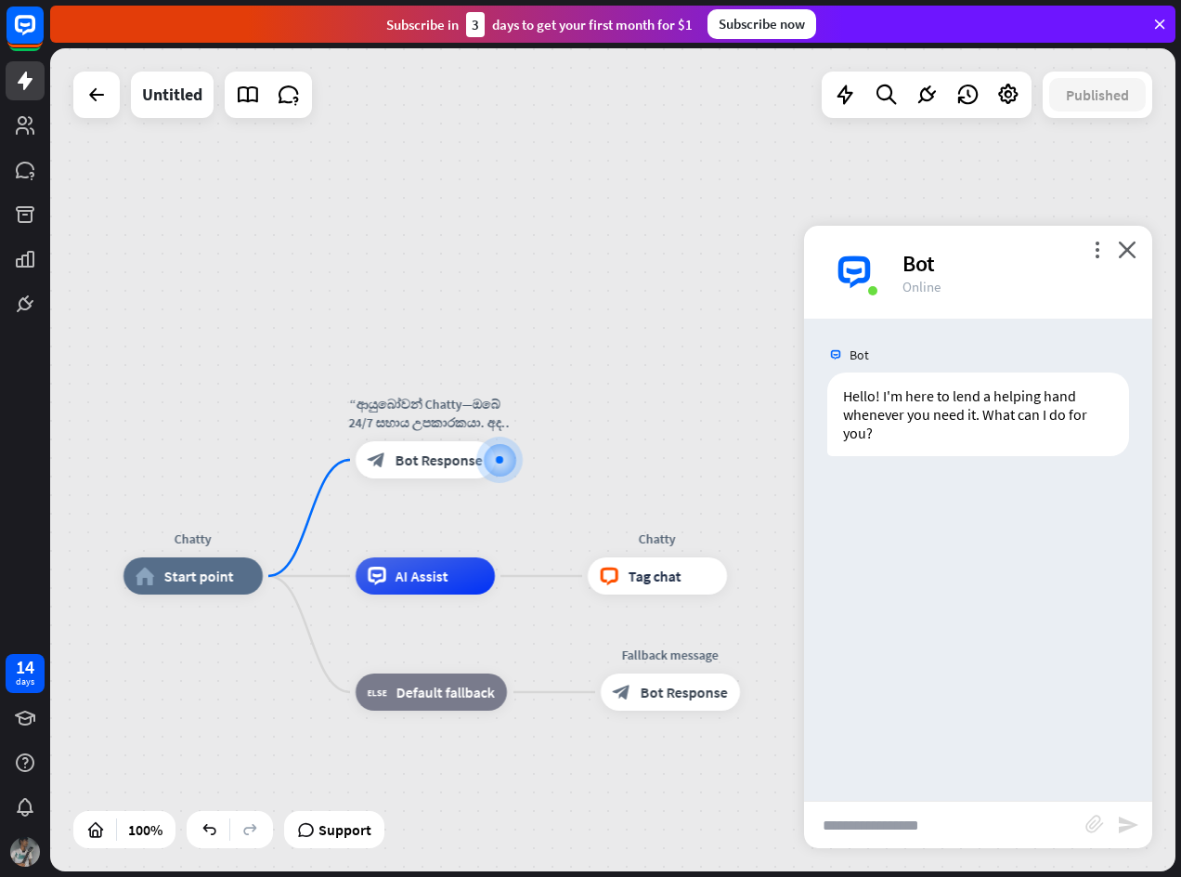
drag, startPoint x: 1016, startPoint y: 240, endPoint x: 966, endPoint y: 237, distance: 50.2
click at [966, 237] on div "more_vert close Bot Online" at bounding box center [978, 272] width 348 height 93
click at [917, 829] on input "text" at bounding box center [944, 824] width 281 height 46
type input "**"
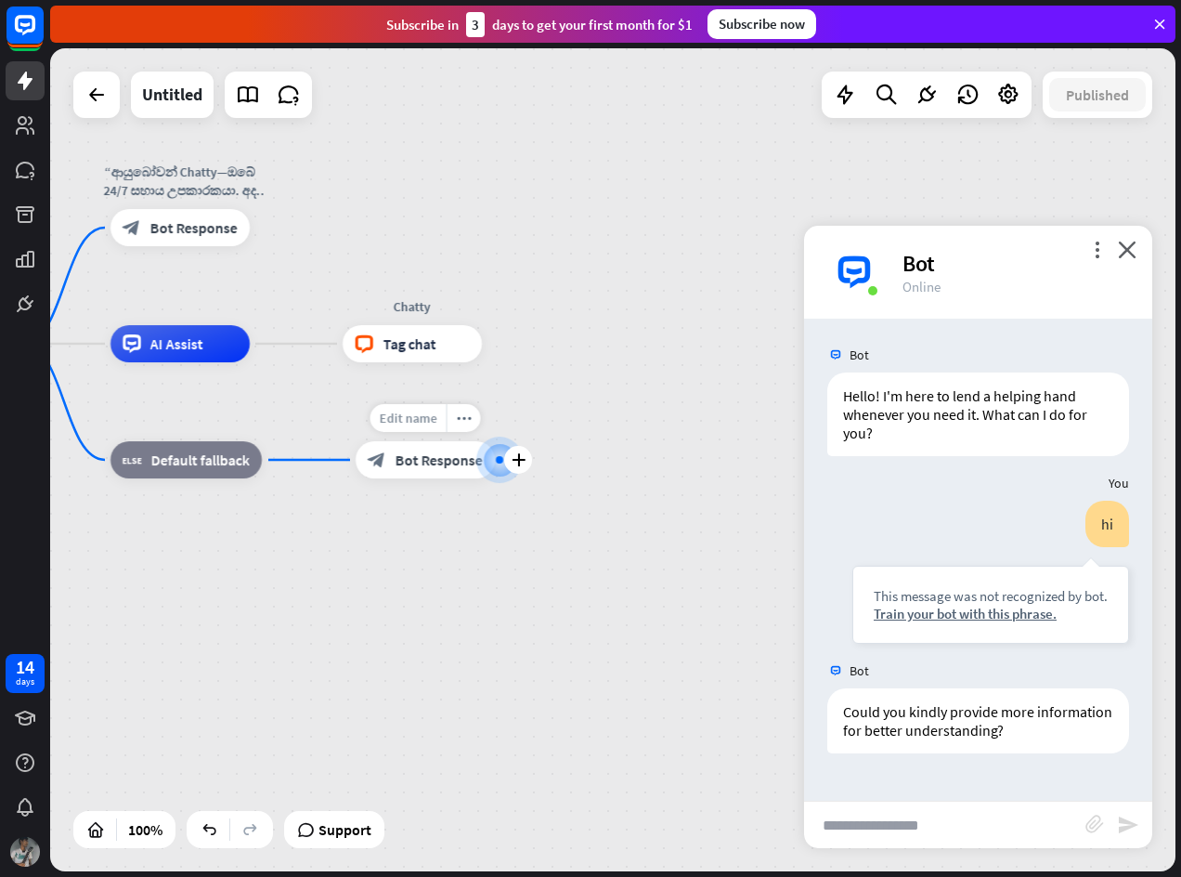
click at [426, 411] on span "Edit name" at bounding box center [409, 418] width 58 height 17
click at [490, 457] on div at bounding box center [499, 459] width 19 height 19
click at [498, 460] on div at bounding box center [499, 459] width 7 height 7
click at [424, 414] on span "Edit name" at bounding box center [409, 418] width 58 height 17
type input "*"
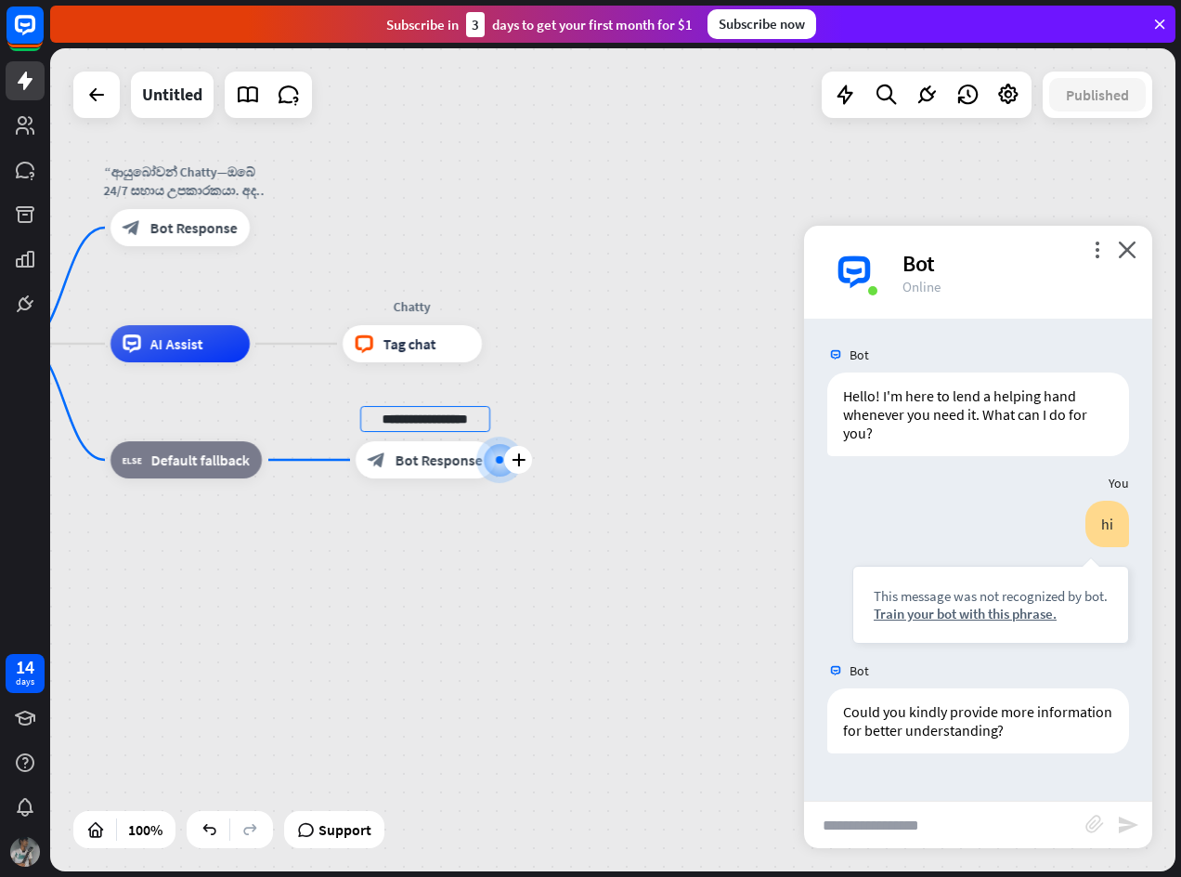
type input "**********"
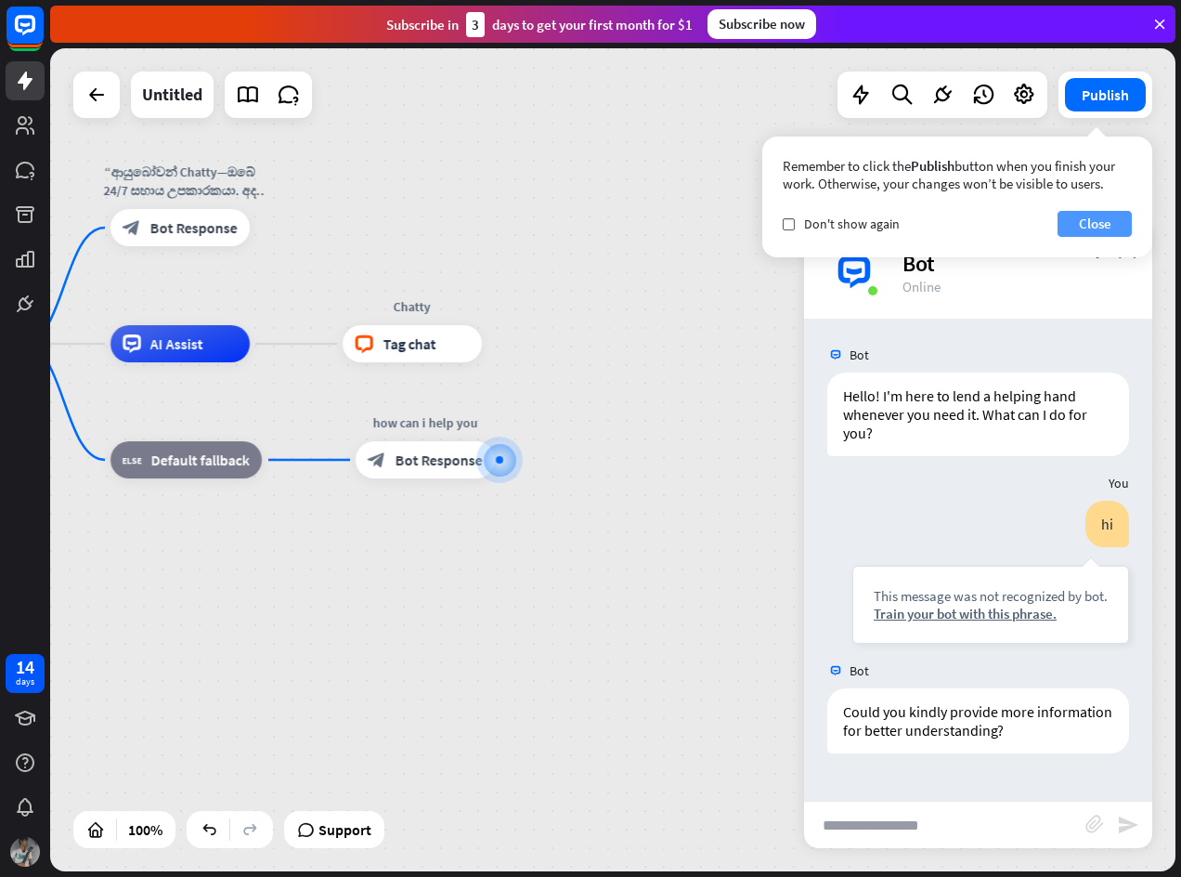
click at [1081, 217] on button "Close" at bounding box center [1095, 224] width 74 height 26
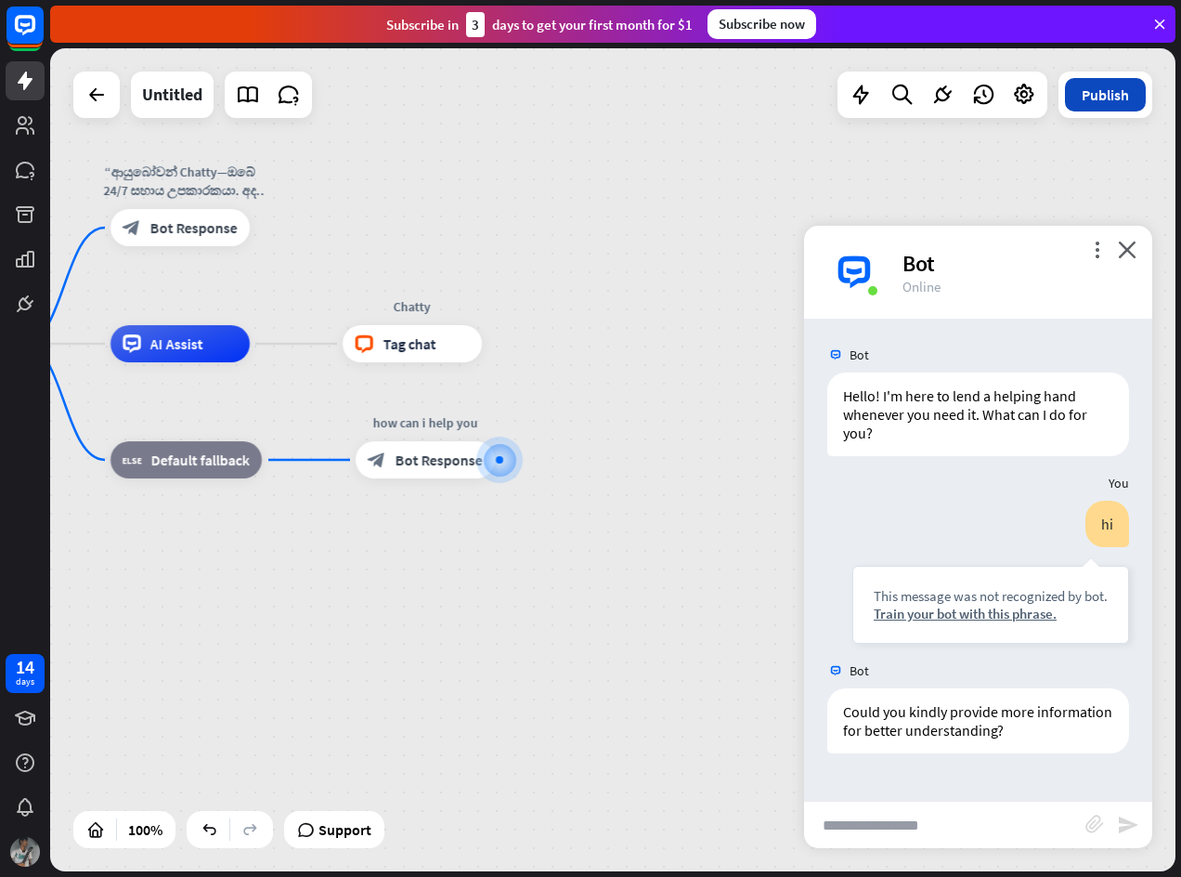
click at [1113, 86] on button "Publish" at bounding box center [1105, 94] width 81 height 33
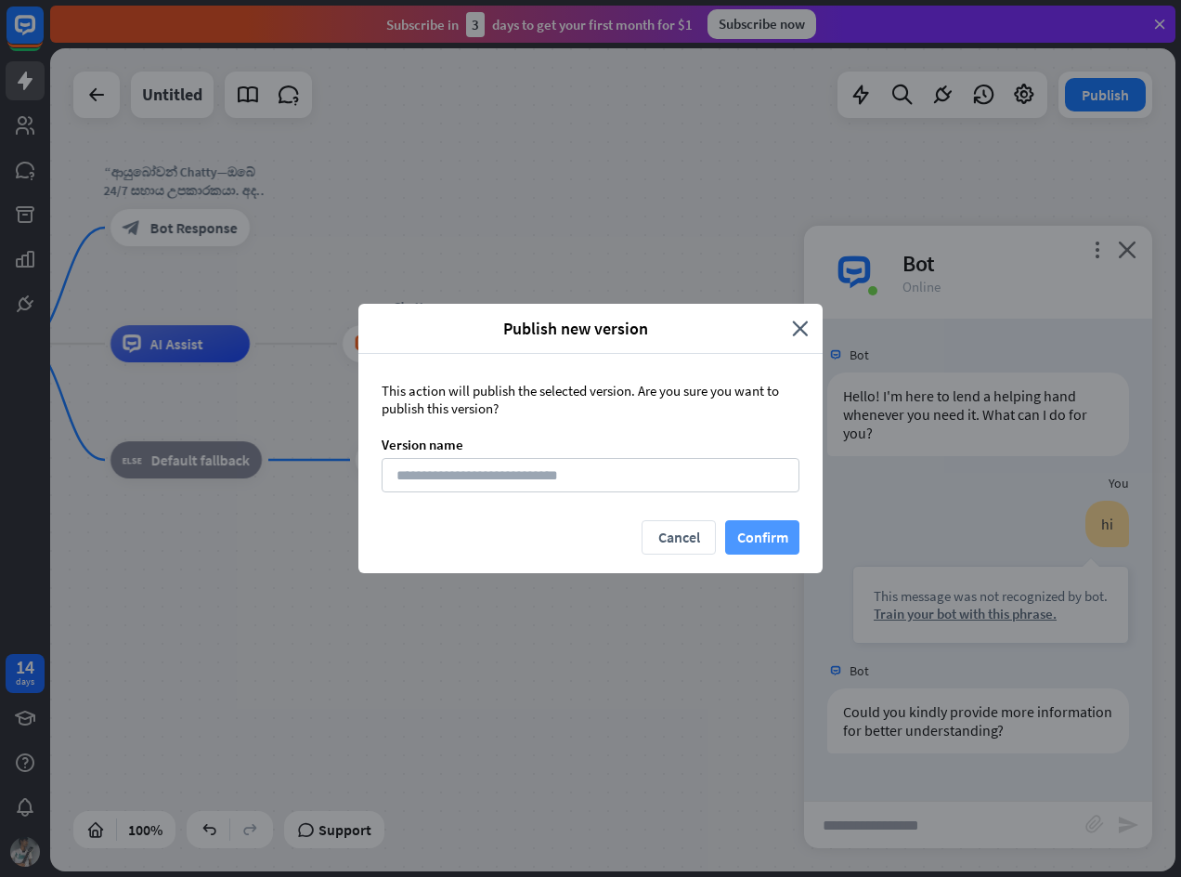
click at [772, 529] on button "Confirm" at bounding box center [762, 537] width 74 height 34
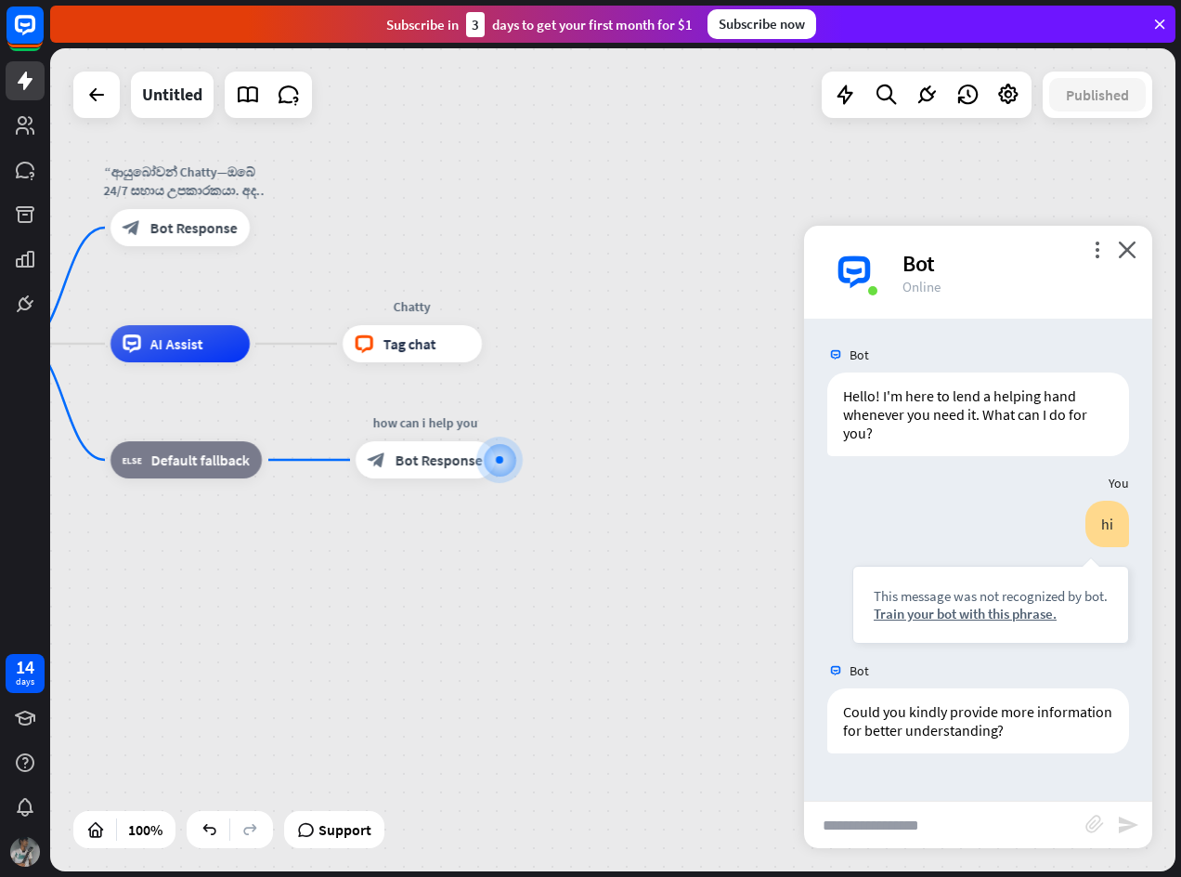
click at [959, 835] on input "text" at bounding box center [944, 824] width 281 height 46
type input "**"
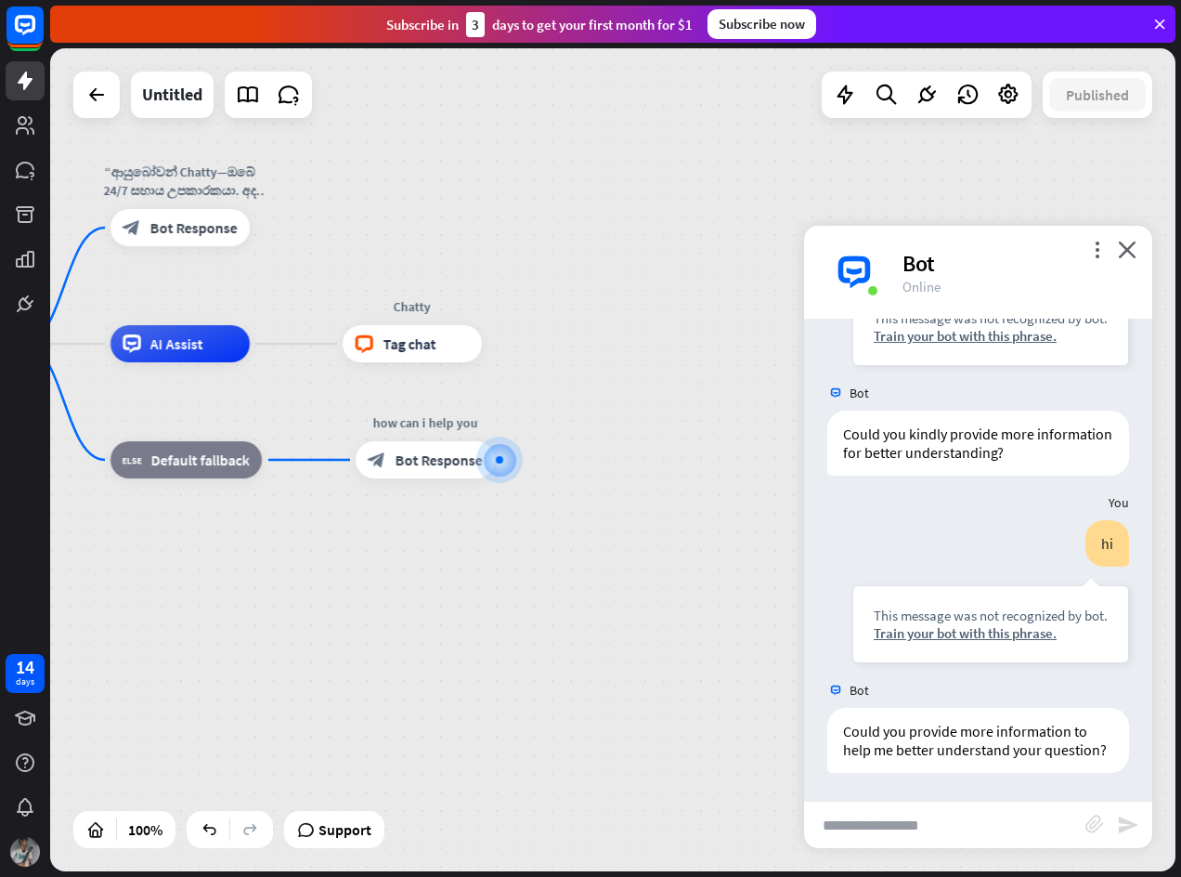
scroll to position [296, 0]
